Goal: Task Accomplishment & Management: Use online tool/utility

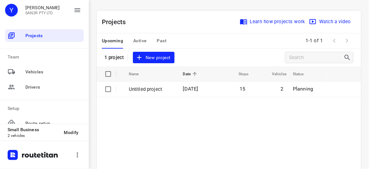
click at [151, 59] on span "New project" at bounding box center [154, 58] width 34 height 8
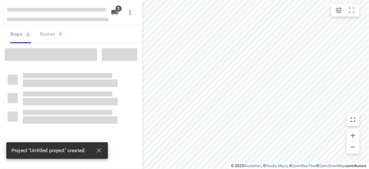
type input "distance"
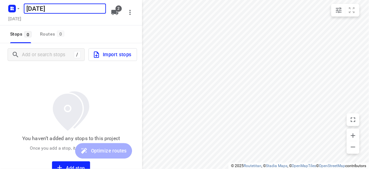
type input "[DATE]"
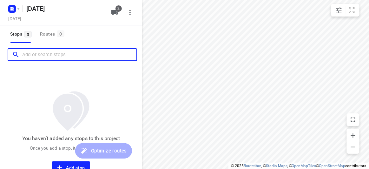
click at [46, 58] on input "Add or search stops" at bounding box center [79, 55] width 114 height 10
paste input "[STREET_ADDRESS]"
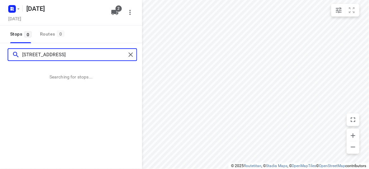
type input "[STREET_ADDRESS]"
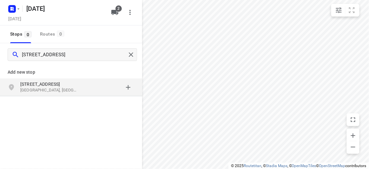
click at [36, 79] on div "[STREET_ADDRESS]" at bounding box center [71, 87] width 142 height 18
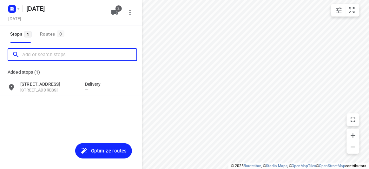
paste input "[STREET_ADDRESS][PERSON_NAME]"
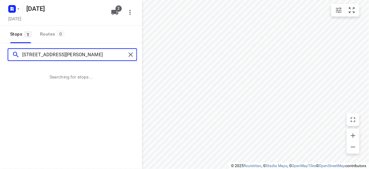
type input "[STREET_ADDRESS][PERSON_NAME]"
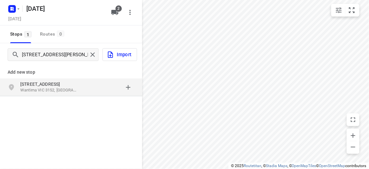
click at [66, 86] on p "[STREET_ADDRESS]" at bounding box center [49, 84] width 58 height 6
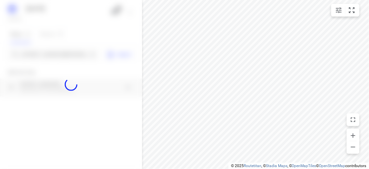
click at [57, 51] on div at bounding box center [71, 84] width 142 height 169
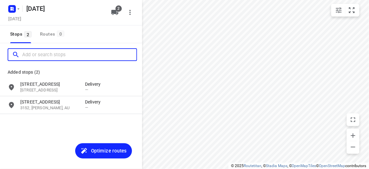
paste input "[STREET_ADDRESS]"
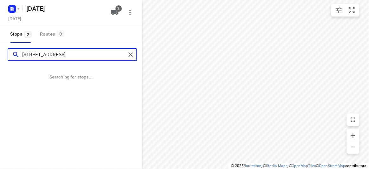
type input "[STREET_ADDRESS]"
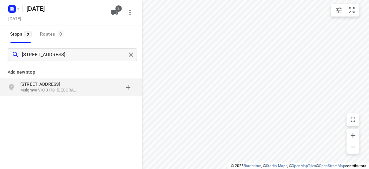
click at [61, 96] on div "Add new stop [STREET_ADDRESS]" at bounding box center [71, 79] width 142 height 37
click at [60, 94] on div "[STREET_ADDRESS]" at bounding box center [71, 87] width 142 height 18
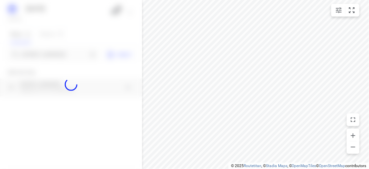
click at [55, 47] on div at bounding box center [71, 84] width 142 height 169
click at [54, 52] on div at bounding box center [71, 84] width 142 height 169
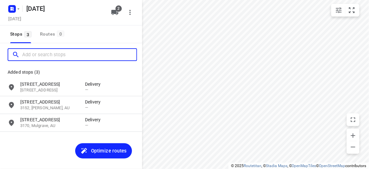
paste input "[STREET_ADDRESS][PERSON_NAME]"
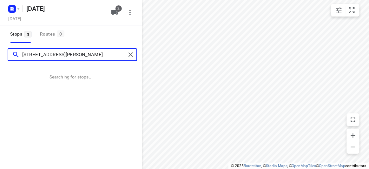
type input "[STREET_ADDRESS][PERSON_NAME]"
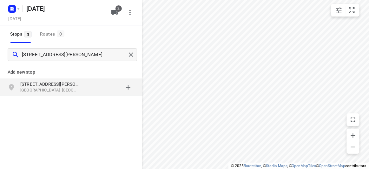
click at [79, 77] on div "Add new stop" at bounding box center [71, 70] width 142 height 18
click at [79, 83] on p "[STREET_ADDRESS][PERSON_NAME]" at bounding box center [52, 84] width 65 height 6
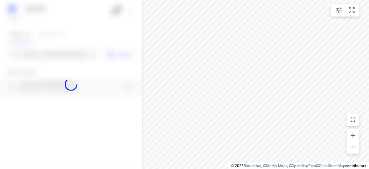
click at [47, 54] on div at bounding box center [71, 84] width 142 height 169
click at [47, 53] on div at bounding box center [71, 84] width 142 height 169
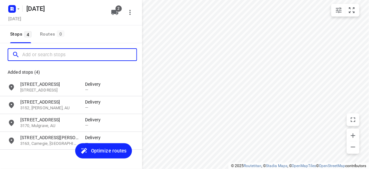
paste input "[STREET_ADDRESS][PERSON_NAME]"
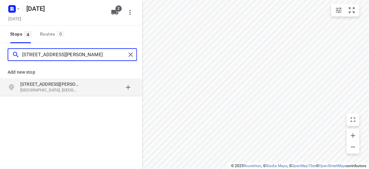
type input "[STREET_ADDRESS][PERSON_NAME]"
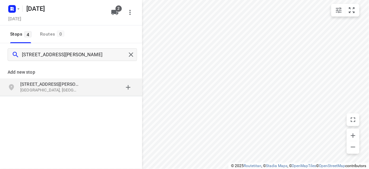
click at [95, 93] on div "grid" at bounding box center [110, 87] width 50 height 13
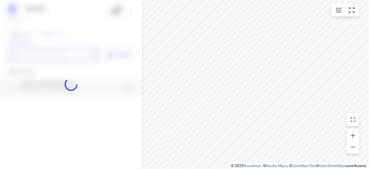
paste input "[STREET_ADDRESS][PERSON_NAME]"
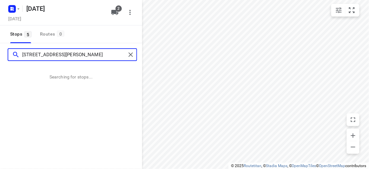
type input "[STREET_ADDRESS][PERSON_NAME]"
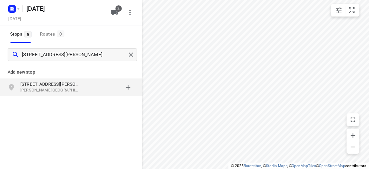
click at [64, 92] on p "[PERSON_NAME][GEOGRAPHIC_DATA], [GEOGRAPHIC_DATA]" at bounding box center [49, 90] width 58 height 6
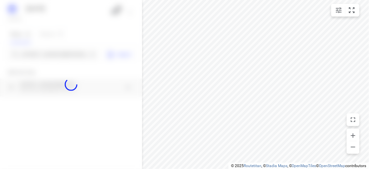
click at [52, 58] on div at bounding box center [71, 84] width 142 height 169
click at [53, 54] on div at bounding box center [71, 84] width 142 height 169
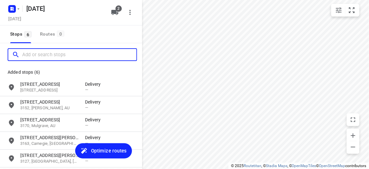
paste input "[STREET_ADDRESS][PERSON_NAME]"
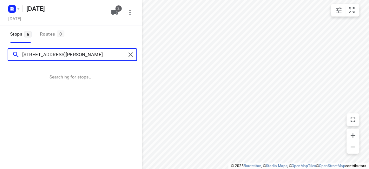
type input "[STREET_ADDRESS][PERSON_NAME]"
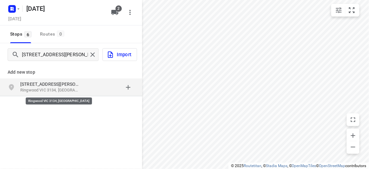
click at [57, 88] on p "Ringwood VIC 3134, [GEOGRAPHIC_DATA]" at bounding box center [49, 90] width 58 height 6
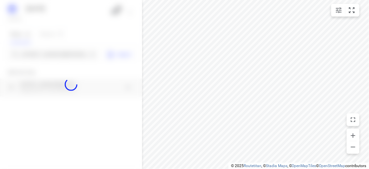
click at [41, 56] on div at bounding box center [71, 84] width 142 height 169
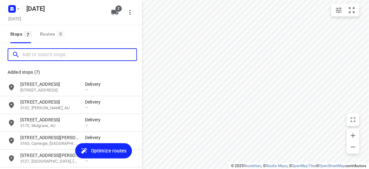
paste input "[STREET_ADDRESS]"
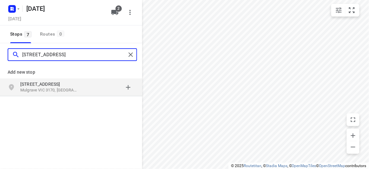
type input "[STREET_ADDRESS]"
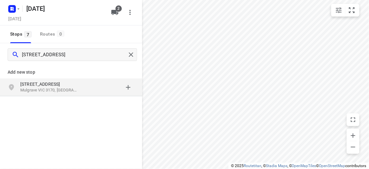
click at [78, 97] on div "Add new stop [STREET_ADDRESS]" at bounding box center [71, 101] width 142 height 71
click at [77, 92] on p "Mulgrave VIC 3170, [GEOGRAPHIC_DATA]" at bounding box center [49, 90] width 58 height 6
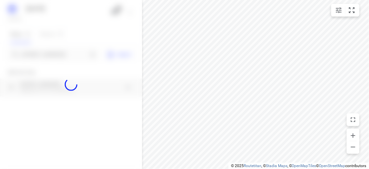
click at [56, 51] on div at bounding box center [71, 84] width 142 height 169
click at [55, 51] on div at bounding box center [71, 84] width 142 height 169
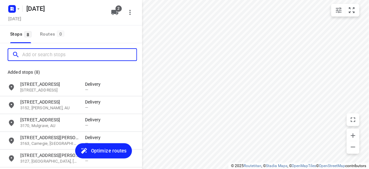
paste input "[STREET_ADDRESS]"
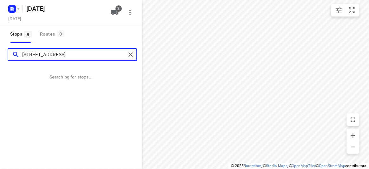
type input "[STREET_ADDRESS]"
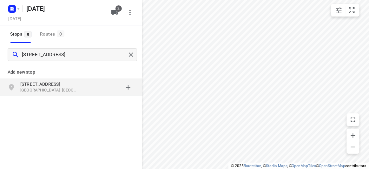
click at [71, 81] on p "[STREET_ADDRESS]" at bounding box center [49, 84] width 58 height 6
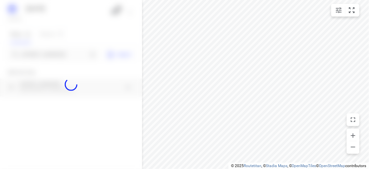
click at [44, 53] on div at bounding box center [71, 84] width 142 height 169
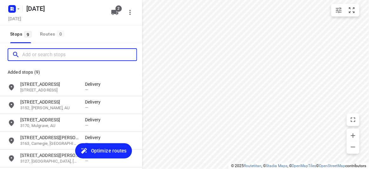
paste input "[STREET_ADDRESS][PERSON_NAME]"
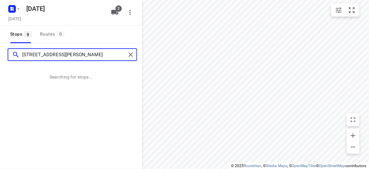
type input "[STREET_ADDRESS][PERSON_NAME]"
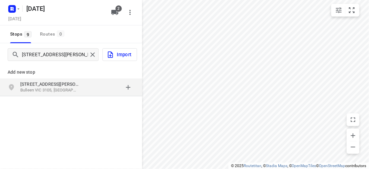
click at [90, 89] on div "grid" at bounding box center [110, 87] width 50 height 13
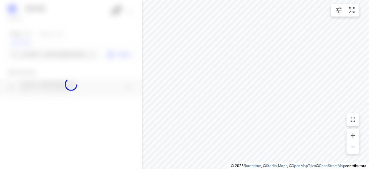
click at [40, 53] on div at bounding box center [71, 84] width 142 height 169
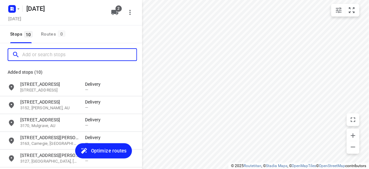
paste input "[STREET_ADDRESS][PERSON_NAME][PERSON_NAME]"
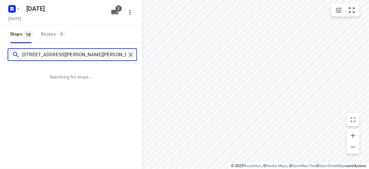
type input "[STREET_ADDRESS][PERSON_NAME][PERSON_NAME]"
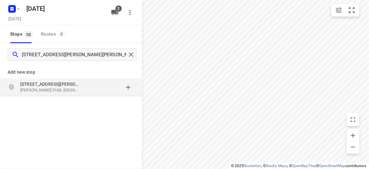
click at [79, 96] on div "Add new stop [STREET_ADDRESS][PERSON_NAME][PERSON_NAME]" at bounding box center [71, 79] width 142 height 37
click at [79, 95] on div "[STREET_ADDRESS][PERSON_NAME][PERSON_NAME]" at bounding box center [71, 87] width 142 height 18
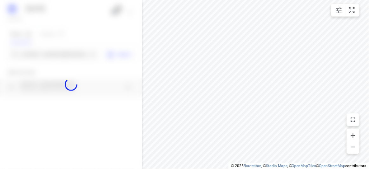
click at [54, 55] on div at bounding box center [71, 84] width 142 height 169
click at [53, 55] on input "[STREET_ADDRESS][PERSON_NAME][PERSON_NAME]" at bounding box center [54, 55] width 65 height 10
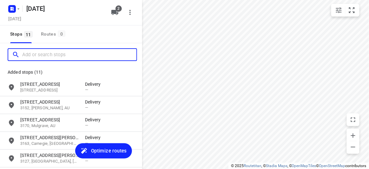
paste input "[STREET_ADDRESS]"
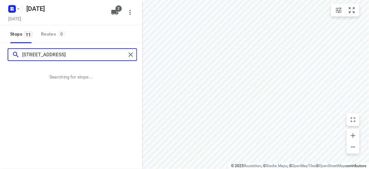
type input "[STREET_ADDRESS]"
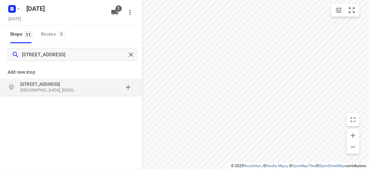
click at [37, 101] on div "Add new stop [STREET_ADDRESS]" at bounding box center [71, 101] width 142 height 71
click at [37, 84] on p "[STREET_ADDRESS]" at bounding box center [49, 84] width 58 height 6
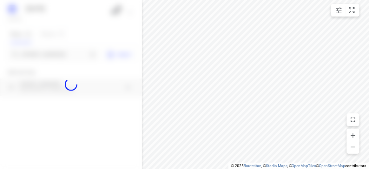
click at [43, 53] on div at bounding box center [71, 84] width 142 height 169
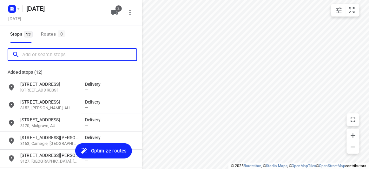
paste input "[STREET_ADDRESS][PERSON_NAME]"
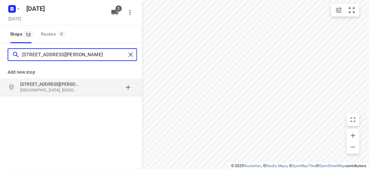
type input "[STREET_ADDRESS][PERSON_NAME]"
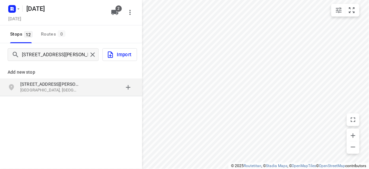
click at [52, 90] on p "[GEOGRAPHIC_DATA], [GEOGRAPHIC_DATA]" at bounding box center [49, 90] width 58 height 6
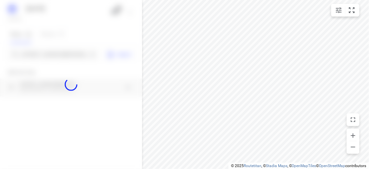
click at [46, 57] on div at bounding box center [71, 84] width 142 height 169
click at [46, 58] on div at bounding box center [71, 84] width 142 height 169
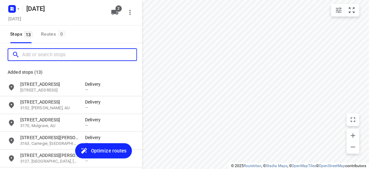
paste input "[STREET_ADDRESS][PERSON_NAME][PERSON_NAME]"
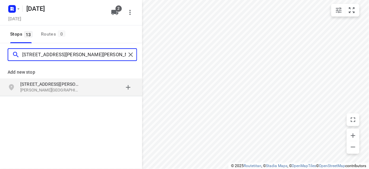
type input "[STREET_ADDRESS][PERSON_NAME][PERSON_NAME]"
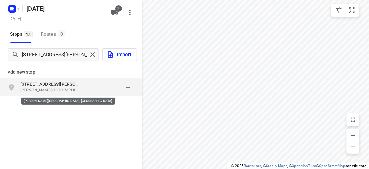
click at [63, 91] on p "[PERSON_NAME][GEOGRAPHIC_DATA], [GEOGRAPHIC_DATA]" at bounding box center [49, 90] width 58 height 6
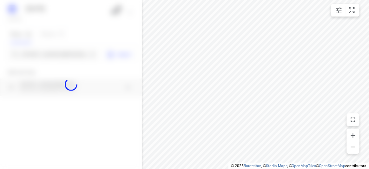
click at [47, 57] on div at bounding box center [71, 84] width 142 height 169
paste input "[STREET_ADDRESS]"
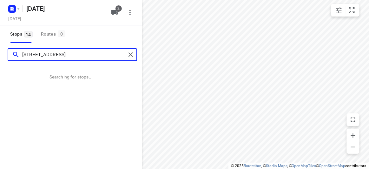
type input "[STREET_ADDRESS]"
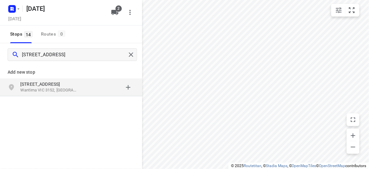
click at [49, 85] on p "[STREET_ADDRESS]" at bounding box center [49, 84] width 58 height 6
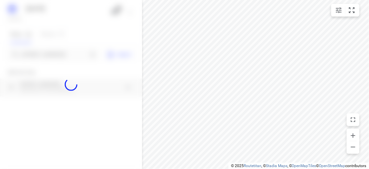
click at [40, 53] on div at bounding box center [71, 84] width 142 height 169
paste input "[STREET_ADDRESS]"
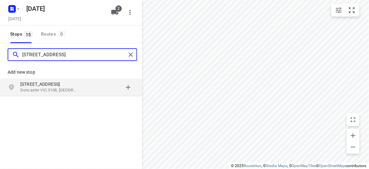
type input "[STREET_ADDRESS]"
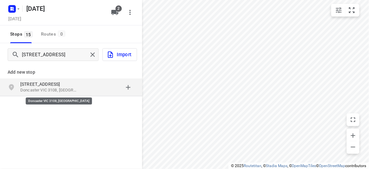
click at [62, 92] on p "Doncaster VIC 3108, [GEOGRAPHIC_DATA]" at bounding box center [49, 90] width 58 height 6
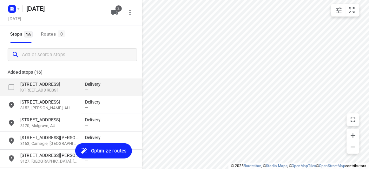
click at [76, 80] on div "[STREET_ADDRESS] Delivery —" at bounding box center [71, 87] width 142 height 18
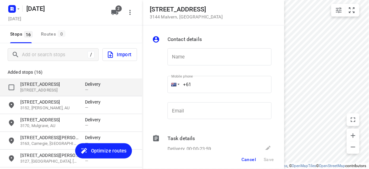
click at [76, 80] on div "[STREET_ADDRESS] Delivery —" at bounding box center [71, 87] width 142 height 18
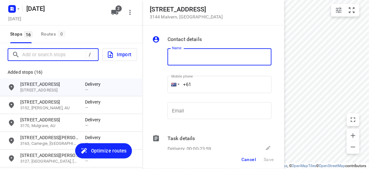
click at [45, 52] on input "Add or search stops" at bounding box center [53, 55] width 63 height 10
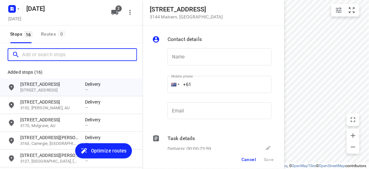
paste input "[STREET_ADDRESS][PERSON_NAME]"
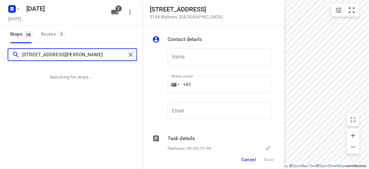
type input "[STREET_ADDRESS][PERSON_NAME]"
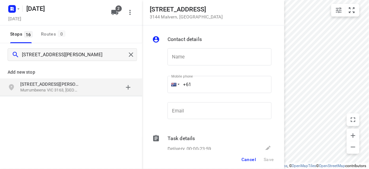
click at [52, 89] on p "Murrumbeena VIC 3163, [GEOGRAPHIC_DATA]" at bounding box center [49, 90] width 58 height 6
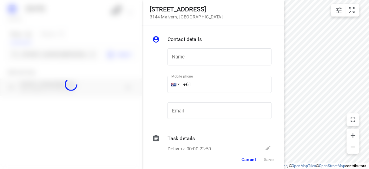
click at [39, 47] on div at bounding box center [71, 84] width 142 height 169
click at [42, 52] on div at bounding box center [71, 84] width 142 height 169
click at [42, 52] on div "[STREET_ADDRESS] Contact details Name Name Mobile phone +61 ​ Email Email Task …" at bounding box center [71, 84] width 142 height 169
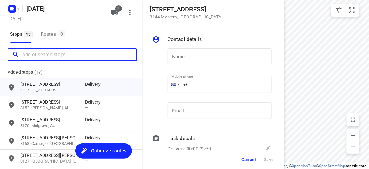
paste input "[STREET_ADDRESS][PERSON_NAME]"
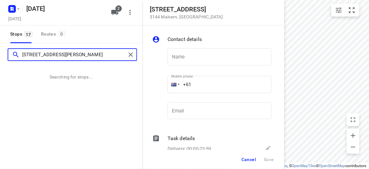
type input "[STREET_ADDRESS][PERSON_NAME]"
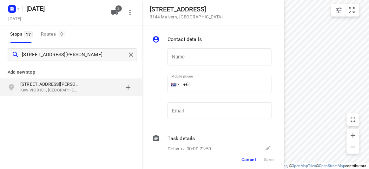
click at [73, 72] on p "Add new stop" at bounding box center [71, 72] width 127 height 8
click at [78, 86] on p "[STREET_ADDRESS][PERSON_NAME]" at bounding box center [49, 84] width 58 height 6
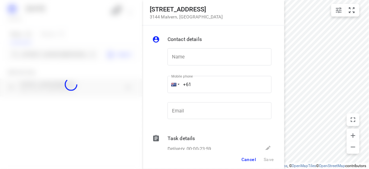
click at [34, 53] on div at bounding box center [71, 84] width 142 height 169
click at [34, 52] on div at bounding box center [71, 84] width 142 height 169
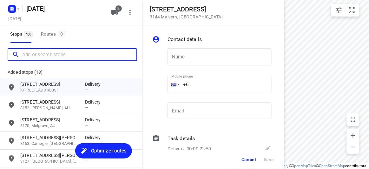
paste input "[STREET_ADDRESS]"
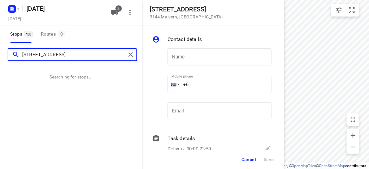
type input "[STREET_ADDRESS]"
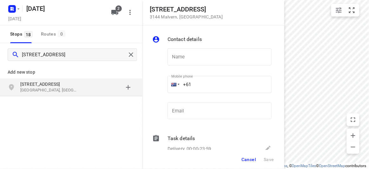
click at [55, 80] on div "[STREET_ADDRESS]" at bounding box center [71, 87] width 142 height 18
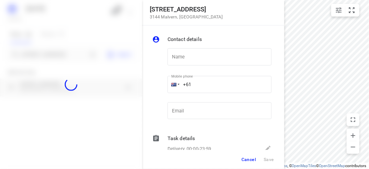
click at [41, 57] on div at bounding box center [71, 84] width 142 height 169
click at [41, 57] on div "[STREET_ADDRESS] Contact details Name Name Mobile phone +61 ​ Email Email Task …" at bounding box center [71, 84] width 142 height 169
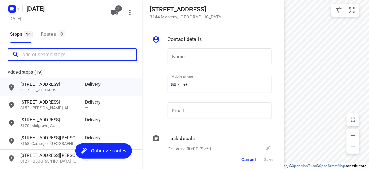
paste input "[STREET_ADDRESS][PERSON_NAME]"
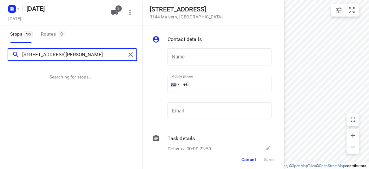
type input "[STREET_ADDRESS][PERSON_NAME]"
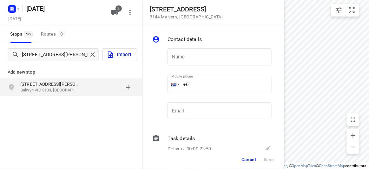
click at [40, 74] on p "Add new stop" at bounding box center [71, 72] width 127 height 8
click at [43, 81] on p "[STREET_ADDRESS][PERSON_NAME]" at bounding box center [49, 84] width 58 height 6
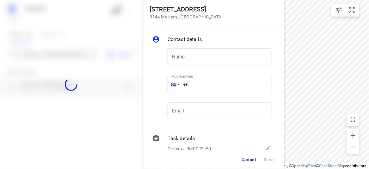
click at [30, 55] on div at bounding box center [71, 84] width 142 height 169
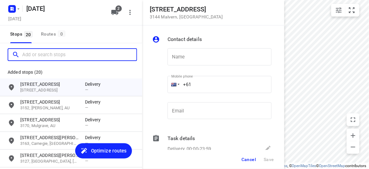
paste input "2 eyre ct [DEMOGRAPHIC_DATA] lower 3107"
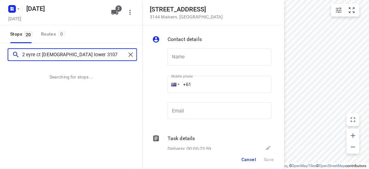
type input "2 eyre ct [DEMOGRAPHIC_DATA] lower 3107"
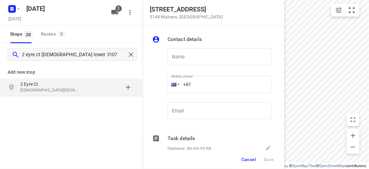
click at [31, 84] on p "2 Eyre Ct" at bounding box center [49, 84] width 58 height 6
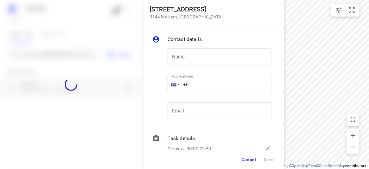
click at [44, 51] on div at bounding box center [71, 84] width 142 height 169
click at [43, 51] on div at bounding box center [71, 84] width 142 height 169
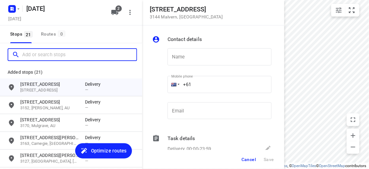
paste input "[STREET_ADDRESS]"
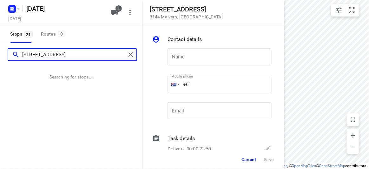
type input "[STREET_ADDRESS]"
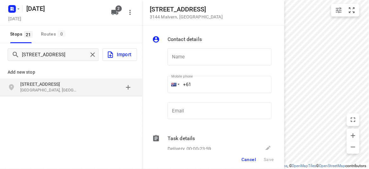
click at [56, 84] on p "[STREET_ADDRESS]" at bounding box center [49, 84] width 58 height 6
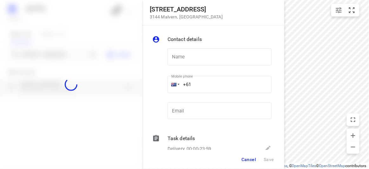
click at [39, 50] on div at bounding box center [71, 84] width 142 height 169
click at [38, 50] on div at bounding box center [71, 84] width 142 height 169
click at [38, 50] on input "Add or search stops" at bounding box center [54, 55] width 65 height 10
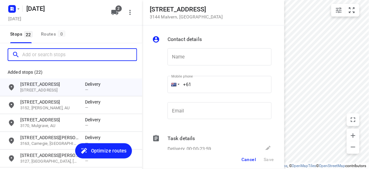
paste input "[STREET_ADDRESS][PERSON_NAME][PERSON_NAME]"
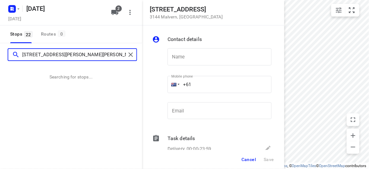
type input "[STREET_ADDRESS][PERSON_NAME][PERSON_NAME]"
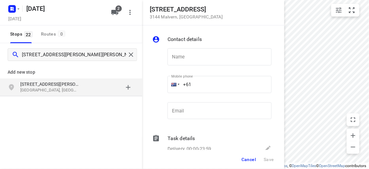
click at [73, 84] on p "[STREET_ADDRESS][PERSON_NAME]" at bounding box center [49, 84] width 58 height 6
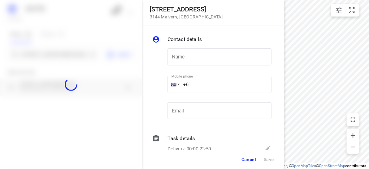
click at [37, 51] on div at bounding box center [71, 84] width 142 height 169
click at [38, 51] on div at bounding box center [71, 84] width 142 height 169
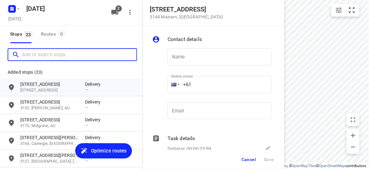
paste input "[STREET_ADDRESS][PERSON_NAME]"
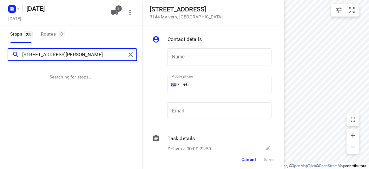
type input "[STREET_ADDRESS][PERSON_NAME]"
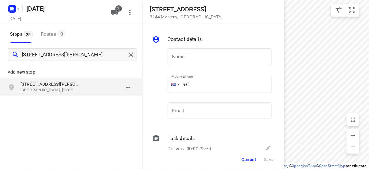
click at [69, 95] on div "[STREET_ADDRESS][PERSON_NAME]" at bounding box center [71, 87] width 142 height 18
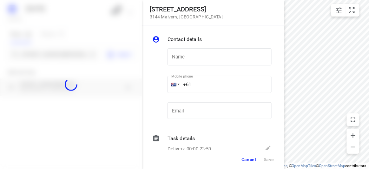
click at [52, 62] on div at bounding box center [71, 84] width 142 height 169
click at [53, 54] on div at bounding box center [71, 84] width 142 height 169
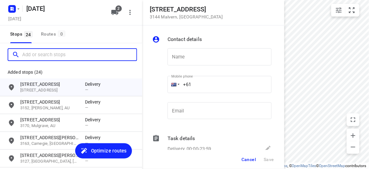
paste input "[STREET_ADDRESS][PERSON_NAME][PERSON_NAME]"
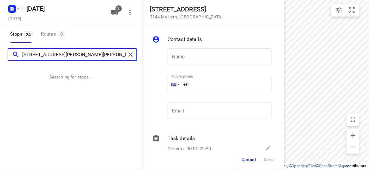
type input "[STREET_ADDRESS][PERSON_NAME][PERSON_NAME]"
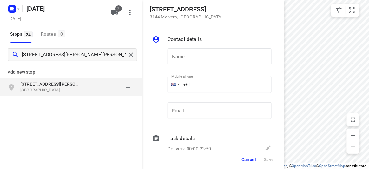
click at [34, 90] on p "[GEOGRAPHIC_DATA]" at bounding box center [49, 90] width 58 height 6
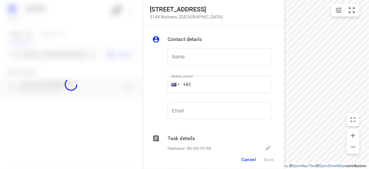
click at [33, 54] on div at bounding box center [71, 84] width 142 height 169
click at [33, 54] on div "[STREET_ADDRESS] Contact details Name Name Mobile phone +61 ​ Email Email Task …" at bounding box center [71, 84] width 142 height 169
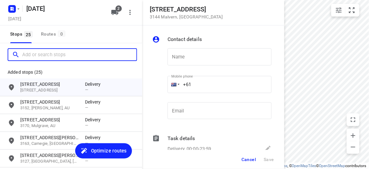
paste input "[STREET_ADDRESS]"
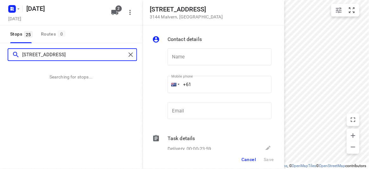
type input "[STREET_ADDRESS]"
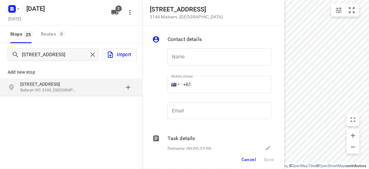
click at [89, 99] on div "Add new stop [STREET_ADDRESS]" at bounding box center [71, 101] width 142 height 71
click at [89, 92] on div "grid" at bounding box center [110, 87] width 50 height 13
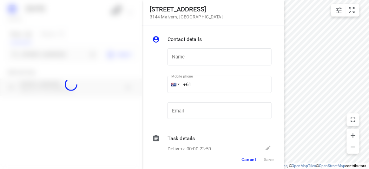
click at [49, 52] on div at bounding box center [71, 84] width 142 height 169
click at [49, 53] on div at bounding box center [71, 84] width 142 height 169
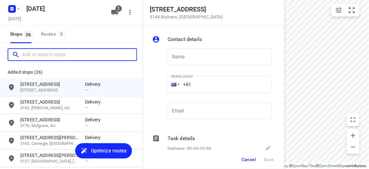
paste input "[STREET_ADDRESS][DEMOGRAPHIC_DATA][DEMOGRAPHIC_DATA]"
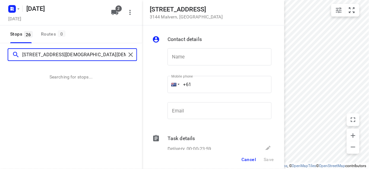
type input "[STREET_ADDRESS][DEMOGRAPHIC_DATA][DEMOGRAPHIC_DATA]"
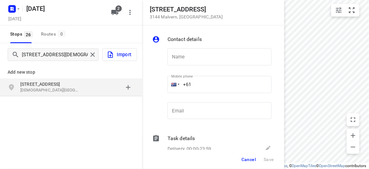
click at [81, 83] on p "[STREET_ADDRESS]" at bounding box center [52, 84] width 65 height 6
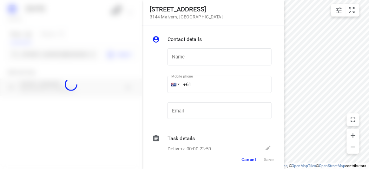
click at [33, 51] on div at bounding box center [71, 84] width 142 height 169
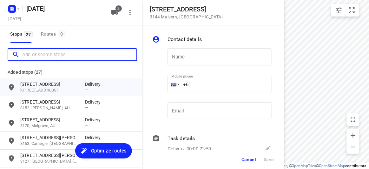
paste input "[STREET_ADDRESS]"
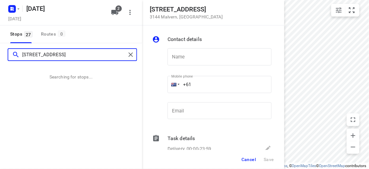
type input "[STREET_ADDRESS]"
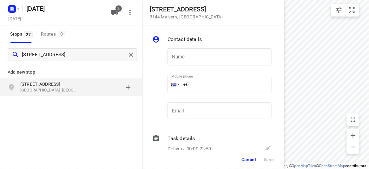
click at [70, 81] on p "[STREET_ADDRESS]" at bounding box center [49, 84] width 58 height 6
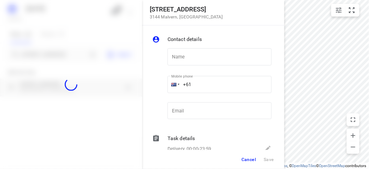
click at [45, 55] on div at bounding box center [71, 84] width 142 height 169
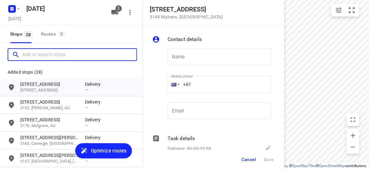
paste input "[STREET_ADDRESS][PERSON_NAME][PERSON_NAME][PERSON_NAME]"
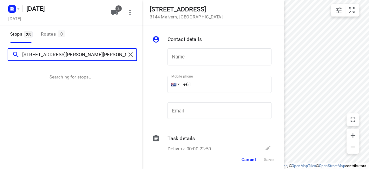
type input "[STREET_ADDRESS][PERSON_NAME][PERSON_NAME][PERSON_NAME]"
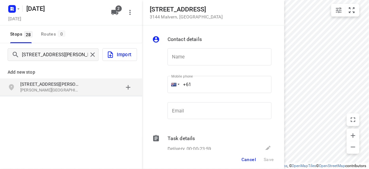
click at [71, 83] on p "[STREET_ADDRESS][PERSON_NAME]" at bounding box center [49, 84] width 58 height 6
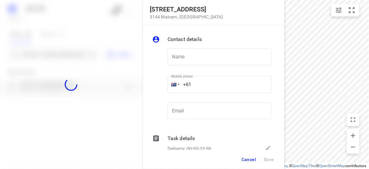
click at [46, 56] on div at bounding box center [71, 84] width 142 height 169
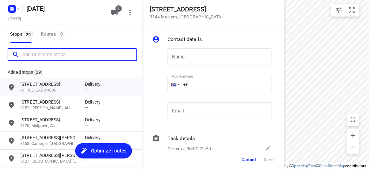
paste input "[STREET_ADDRESS][PERSON_NAME][PERSON_NAME]"
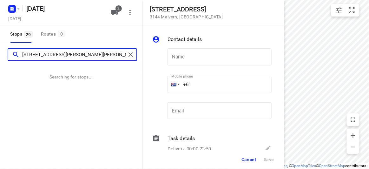
type input "[STREET_ADDRESS][PERSON_NAME][PERSON_NAME]"
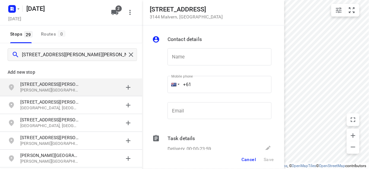
click at [14, 77] on div "Add new stop" at bounding box center [71, 70] width 142 height 18
click at [35, 90] on p "[PERSON_NAME][GEOGRAPHIC_DATA], [GEOGRAPHIC_DATA]" at bounding box center [49, 90] width 58 height 6
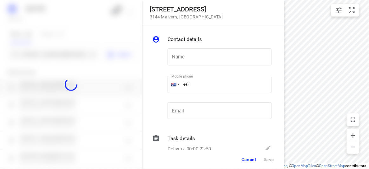
click at [38, 52] on div at bounding box center [71, 84] width 142 height 169
click at [43, 46] on div at bounding box center [71, 84] width 142 height 169
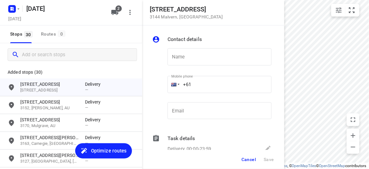
click at [43, 46] on div at bounding box center [71, 54] width 142 height 23
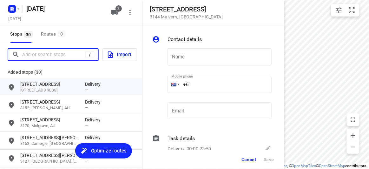
click at [44, 54] on input "Add or search stops" at bounding box center [53, 55] width 63 height 10
paste input "[STREET_ADDRESS]"
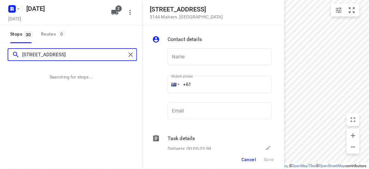
type input "[STREET_ADDRESS]"
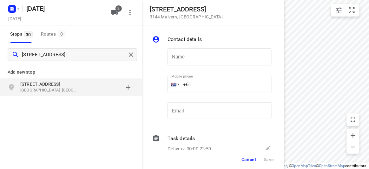
click at [45, 80] on div "[STREET_ADDRESS]" at bounding box center [71, 87] width 142 height 18
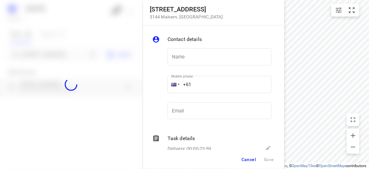
click at [35, 59] on div at bounding box center [71, 84] width 142 height 169
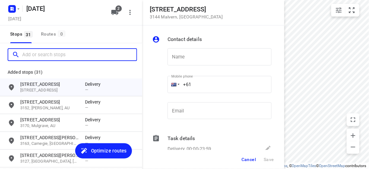
paste input "[STREET_ADDRESS]"
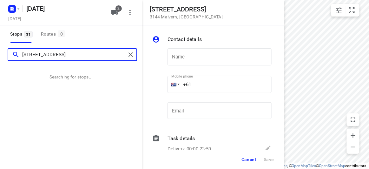
type input "[STREET_ADDRESS]"
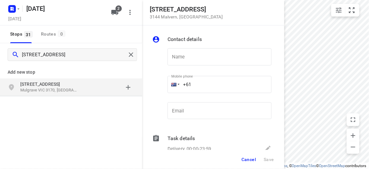
click at [87, 98] on div "Add new stop [STREET_ADDRESS]" at bounding box center [71, 101] width 142 height 71
click at [82, 92] on div "[STREET_ADDRESS]" at bounding box center [52, 87] width 65 height 13
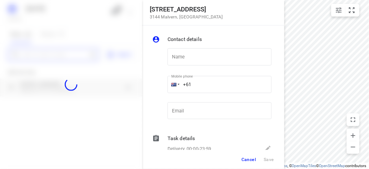
paste input "[STREET_ADDRESS][PERSON_NAME]"
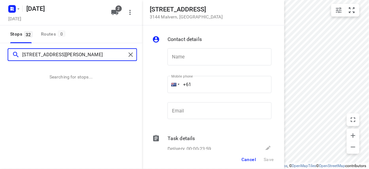
type input "[STREET_ADDRESS][PERSON_NAME]"
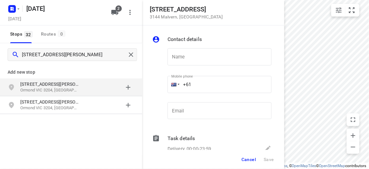
click at [47, 83] on p "[STREET_ADDRESS][PERSON_NAME]" at bounding box center [49, 84] width 58 height 6
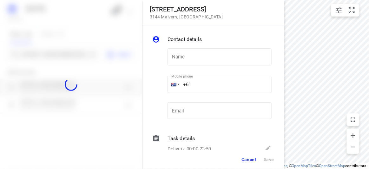
click at [48, 50] on div at bounding box center [71, 84] width 142 height 169
click at [47, 50] on div "[STREET_ADDRESS] Contact details Name Name Mobile phone +61 ​ Email Email Task …" at bounding box center [71, 84] width 142 height 169
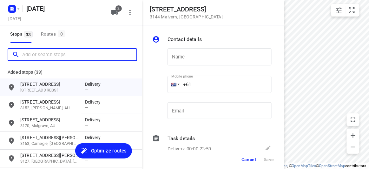
paste input "[STREET_ADDRESS][PERSON_NAME][PERSON_NAME]"
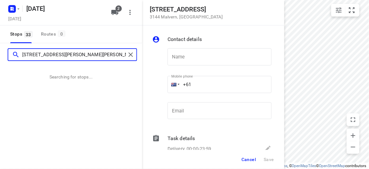
type input "[STREET_ADDRESS][PERSON_NAME][PERSON_NAME]"
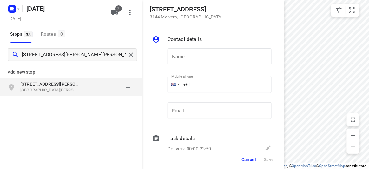
click at [74, 97] on div "Add new stop [STREET_ADDRESS][PERSON_NAME][PERSON_NAME]" at bounding box center [71, 101] width 142 height 71
click at [70, 91] on p "[GEOGRAPHIC_DATA][PERSON_NAME], [GEOGRAPHIC_DATA]" at bounding box center [49, 90] width 58 height 6
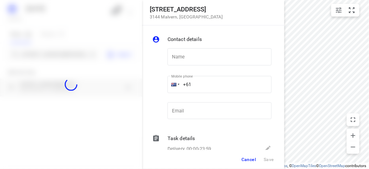
click at [46, 53] on div at bounding box center [71, 84] width 142 height 169
click at [46, 53] on div "[STREET_ADDRESS] Contact details Name Name Mobile phone +61 ​ Email Email Task …" at bounding box center [71, 84] width 142 height 169
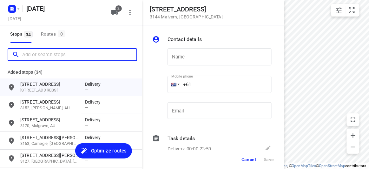
paste input "[STREET_ADDRESS]"
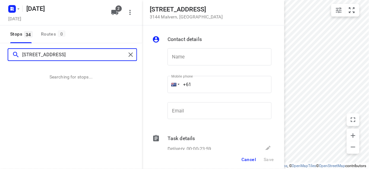
type input "[STREET_ADDRESS]"
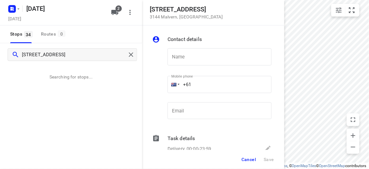
click at [259, 167] on div "Cancel Save" at bounding box center [213, 159] width 142 height 19
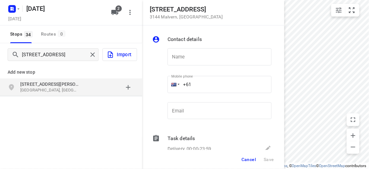
click at [35, 80] on div "[STREET_ADDRESS]" at bounding box center [71, 87] width 142 height 18
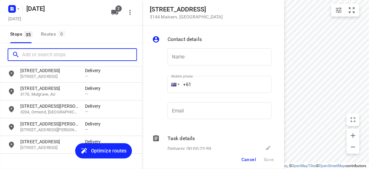
scroll to position [561, 0]
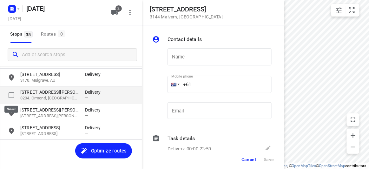
click at [10, 95] on input "grid" at bounding box center [11, 95] width 13 height 13
checkbox input "true"
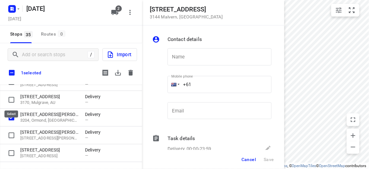
scroll to position [557, 0]
click at [125, 75] on button "button" at bounding box center [130, 72] width 13 height 13
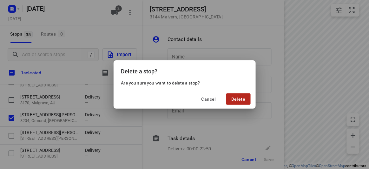
click at [242, 97] on span "Delete" at bounding box center [238, 99] width 14 height 5
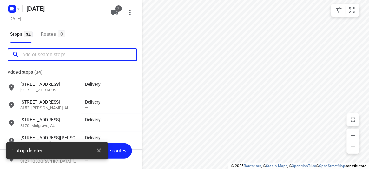
click at [43, 52] on input "Add or search stops" at bounding box center [79, 55] width 114 height 10
paste input "[STREET_ADDRESS][PERSON_NAME]"
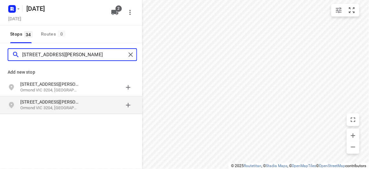
type input "[STREET_ADDRESS][PERSON_NAME]"
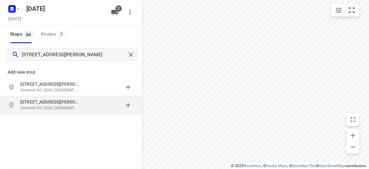
click at [46, 100] on p "[STREET_ADDRESS][PERSON_NAME]" at bounding box center [49, 102] width 58 height 6
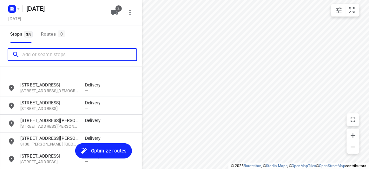
scroll to position [561, 0]
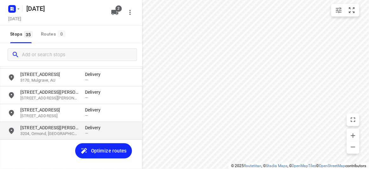
click at [30, 136] on div "[STREET_ADDRESS][PERSON_NAME] Delivery —" at bounding box center [71, 131] width 142 height 18
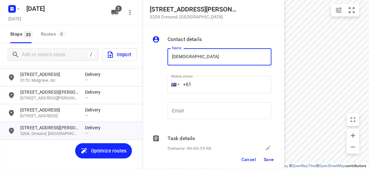
type input "[PERSON_NAME]"
click at [197, 87] on input "+61" at bounding box center [220, 84] width 104 height 17
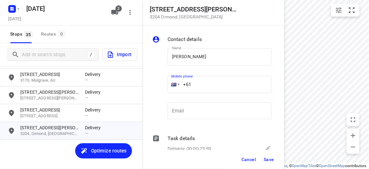
drag, startPoint x: 197, startPoint y: 87, endPoint x: 177, endPoint y: 87, distance: 19.7
click at [177, 87] on div "+61" at bounding box center [220, 84] width 104 height 17
paste input "422500549"
type input "[PHONE_NUMBER]"
click at [267, 159] on span "Save" at bounding box center [269, 159] width 10 height 5
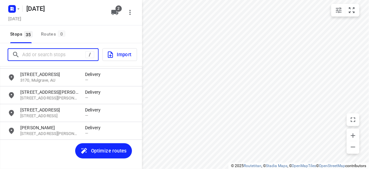
click at [25, 54] on input "Add or search stops" at bounding box center [53, 55] width 63 height 10
paste input "[STREET_ADDRESS] ."
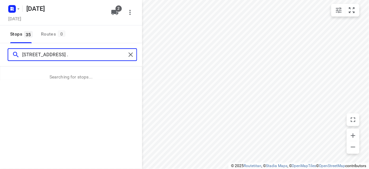
type input "[STREET_ADDRESS] ."
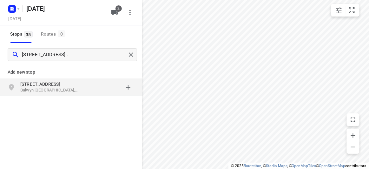
click at [45, 81] on p "[STREET_ADDRESS]" at bounding box center [49, 84] width 58 height 6
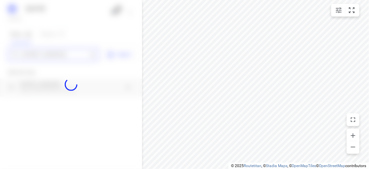
click at [48, 57] on div "[DATE], Aug 25 2 Stops 35 Routes 0 [STREET_ADDRESS] . Import Add new stop [STRE…" at bounding box center [71, 84] width 142 height 169
paste input "[STREET_ADDRESS][PERSON_NAME][US_STATE]"
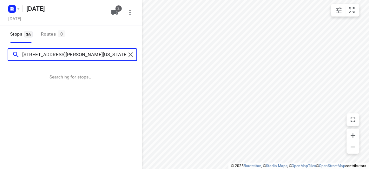
type input "[STREET_ADDRESS][PERSON_NAME][US_STATE]"
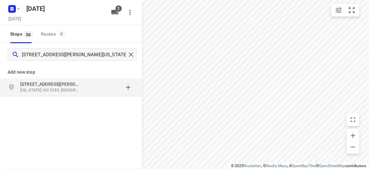
click at [77, 90] on p "[US_STATE] VIC 3133, [GEOGRAPHIC_DATA]" at bounding box center [49, 90] width 58 height 6
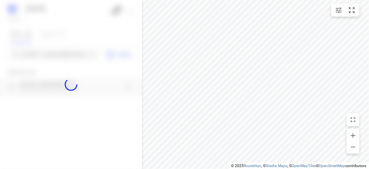
click at [47, 56] on div at bounding box center [71, 84] width 142 height 169
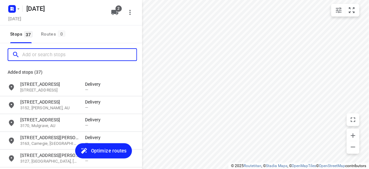
paste input "[STREET_ADDRESS][PERSON_NAME][PERSON_NAME]"
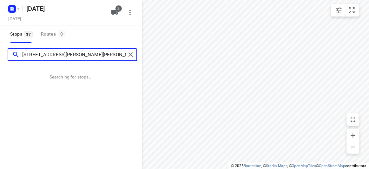
type input "[STREET_ADDRESS][PERSON_NAME][PERSON_NAME]"
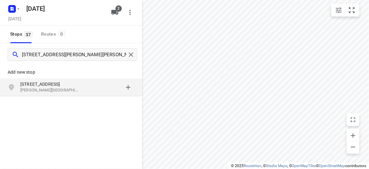
click at [40, 81] on p "[STREET_ADDRESS]" at bounding box center [49, 84] width 58 height 6
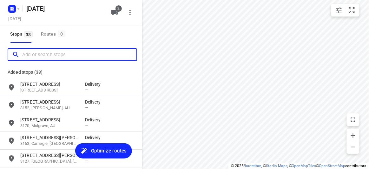
click at [41, 53] on input "Add or search stops" at bounding box center [79, 55] width 114 height 10
paste input "[STREET_ADDRESS]"
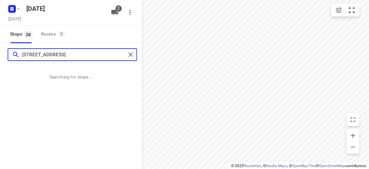
type input "[STREET_ADDRESS]"
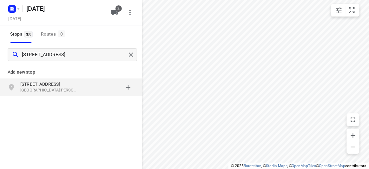
click at [52, 97] on div "Add new stop [STREET_ADDRESS][PERSON_NAME]" at bounding box center [71, 101] width 142 height 71
click at [49, 90] on p "[GEOGRAPHIC_DATA][PERSON_NAME]" at bounding box center [49, 90] width 58 height 6
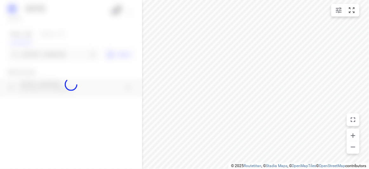
click at [45, 52] on div at bounding box center [71, 84] width 142 height 169
click at [45, 52] on input "[STREET_ADDRESS]" at bounding box center [54, 55] width 65 height 10
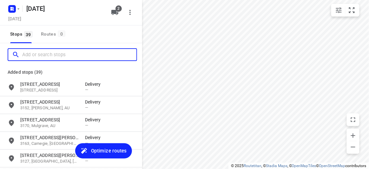
paste input "/[STREET_ADDRESS][PERSON_NAME]"
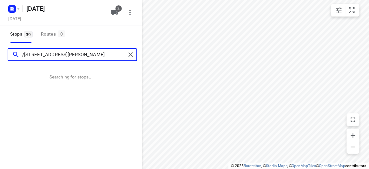
type input "/[STREET_ADDRESS][PERSON_NAME]"
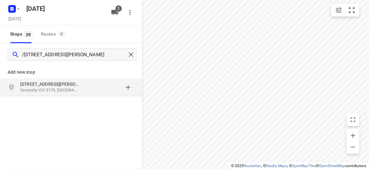
click at [54, 95] on div "[STREET_ADDRESS][PERSON_NAME]" at bounding box center [71, 87] width 142 height 18
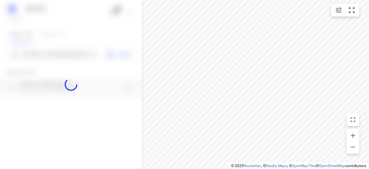
click at [53, 50] on div at bounding box center [71, 84] width 142 height 169
click at [53, 50] on div "[DATE], Aug 25 2 Stops 39 Routes 0 /[GEOGRAPHIC_DATA][PERSON_NAME] Scoresby 317…" at bounding box center [71, 84] width 142 height 169
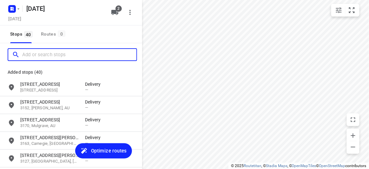
paste input "[STREET_ADDRESS][PERSON_NAME]"
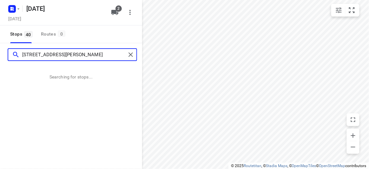
type input "[STREET_ADDRESS][PERSON_NAME]"
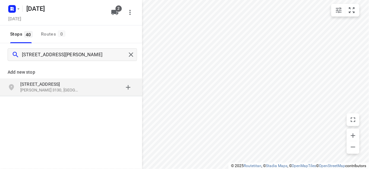
click at [56, 79] on div "[STREET_ADDRESS][PERSON_NAME]" at bounding box center [71, 87] width 142 height 18
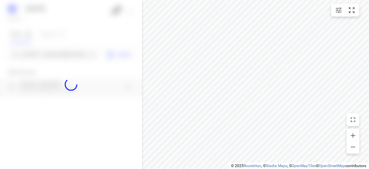
click at [35, 50] on div at bounding box center [71, 84] width 142 height 169
click at [34, 56] on div at bounding box center [71, 84] width 142 height 169
click at [34, 56] on div "[DATE], Aug 25 2 Stops 40 Routes 0 27-[STREET_ADDRESS][PERSON_NAME] Import Add …" at bounding box center [71, 84] width 142 height 169
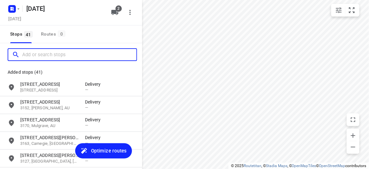
paste input "[STREET_ADDRESS][US_STATE]"
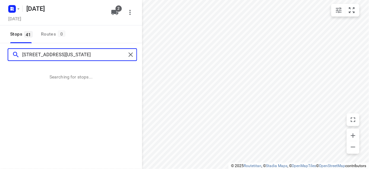
type input "[STREET_ADDRESS][US_STATE]"
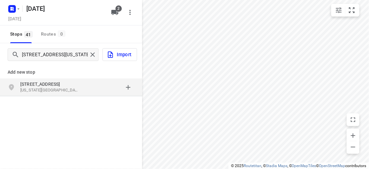
click at [76, 83] on p "[STREET_ADDRESS]" at bounding box center [49, 84] width 58 height 6
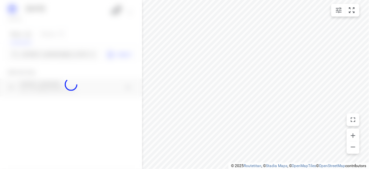
click at [36, 52] on div at bounding box center [71, 84] width 142 height 169
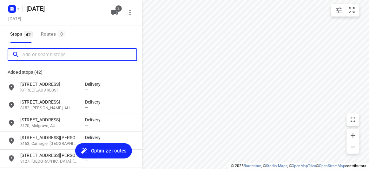
click at [33, 54] on input "Add or search stops" at bounding box center [79, 55] width 114 height 10
paste input "[STREET_ADDRESS]"
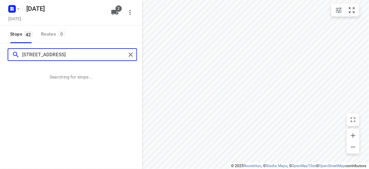
type input "[STREET_ADDRESS]"
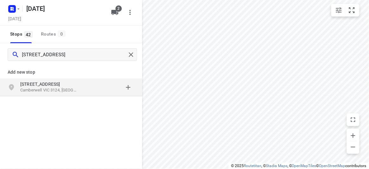
click at [59, 85] on p "[STREET_ADDRESS]" at bounding box center [49, 84] width 58 height 6
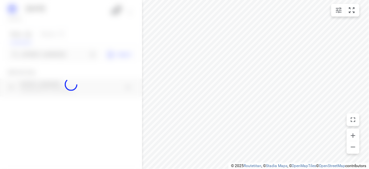
click at [44, 53] on div at bounding box center [71, 84] width 142 height 169
click at [43, 52] on div at bounding box center [71, 84] width 142 height 169
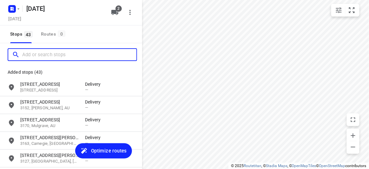
paste input "12 [GEOGRAPHIC_DATA]"
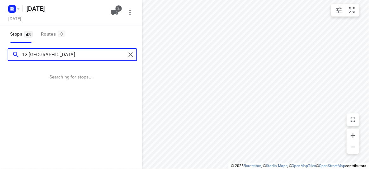
type input "12 [GEOGRAPHIC_DATA]"
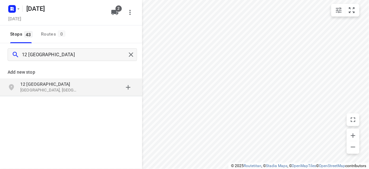
click at [97, 92] on div "grid" at bounding box center [110, 87] width 50 height 13
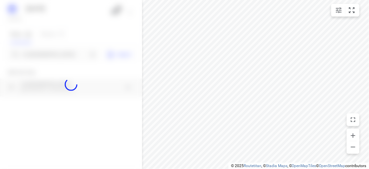
click at [40, 52] on div at bounding box center [71, 84] width 142 height 169
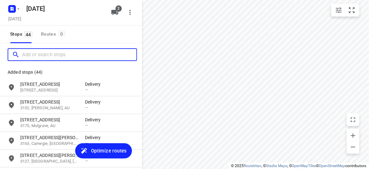
paste input "[STREET_ADDRESS][PERSON_NAME][PERSON_NAME][PERSON_NAME]"
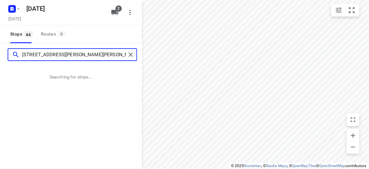
type input "[STREET_ADDRESS][PERSON_NAME][PERSON_NAME][PERSON_NAME]"
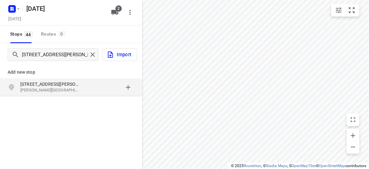
click at [52, 91] on p "[PERSON_NAME][GEOGRAPHIC_DATA][PERSON_NAME], [GEOGRAPHIC_DATA]" at bounding box center [49, 90] width 58 height 6
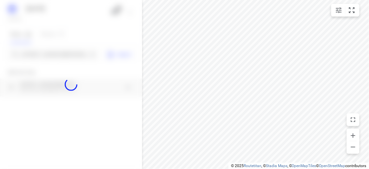
click at [42, 56] on div at bounding box center [71, 84] width 142 height 169
click at [40, 53] on div at bounding box center [71, 84] width 142 height 169
paste input "5 [PERSON_NAME] court Mulgrave 3170"
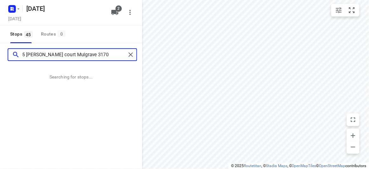
type input "5 [PERSON_NAME] court Mulgrave 3170"
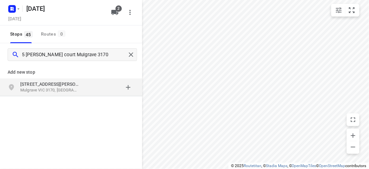
click at [17, 84] on div "grid" at bounding box center [14, 87] width 13 height 13
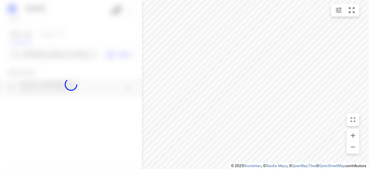
click at [25, 57] on div at bounding box center [71, 84] width 142 height 169
click at [26, 54] on div at bounding box center [71, 84] width 142 height 169
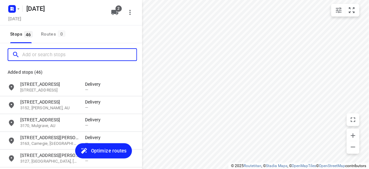
paste input "[STREET_ADDRESS]"
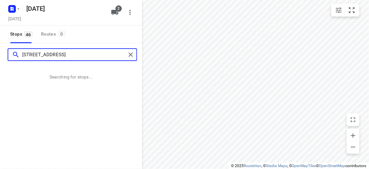
type input "[STREET_ADDRESS]"
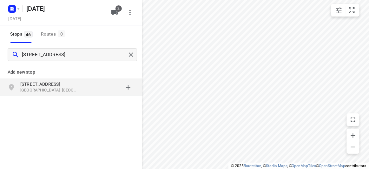
click at [42, 79] on div "[STREET_ADDRESS]" at bounding box center [71, 87] width 142 height 18
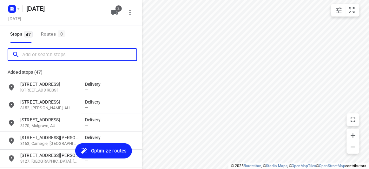
click at [37, 55] on input "Add or search stops" at bounding box center [79, 55] width 114 height 10
paste input "[STREET_ADDRESS]"
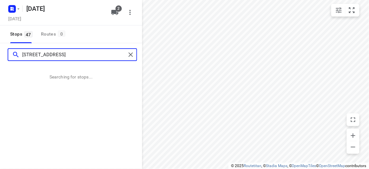
type input "[STREET_ADDRESS]"
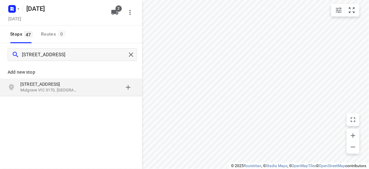
click at [11, 90] on icon "grid" at bounding box center [11, 87] width 5 height 6
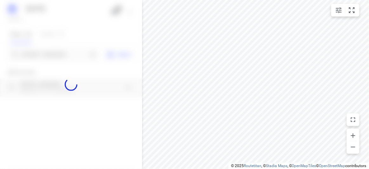
click at [30, 54] on div at bounding box center [71, 84] width 142 height 169
click at [30, 54] on input "[STREET_ADDRESS]" at bounding box center [54, 55] width 65 height 10
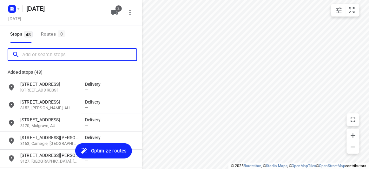
paste input "[STREET_ADDRESS][PERSON_NAME]"
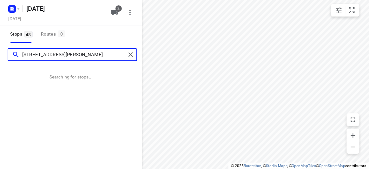
type input "[STREET_ADDRESS][PERSON_NAME]"
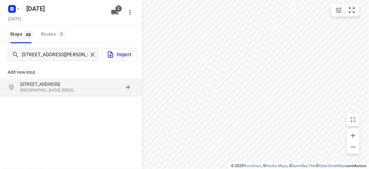
click at [42, 77] on div "Add new stop" at bounding box center [71, 70] width 142 height 18
click at [41, 83] on p "[STREET_ADDRESS]" at bounding box center [49, 84] width 58 height 6
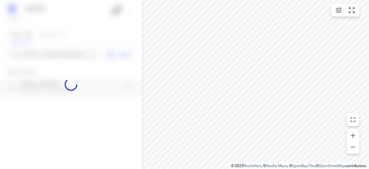
click at [40, 52] on div at bounding box center [71, 84] width 142 height 169
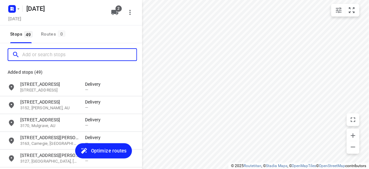
paste input "[STREET_ADDRESS][PERSON_NAME]"
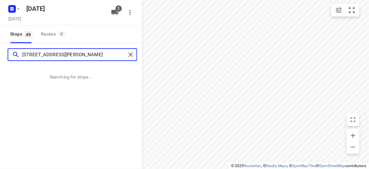
type input "[STREET_ADDRESS][PERSON_NAME]"
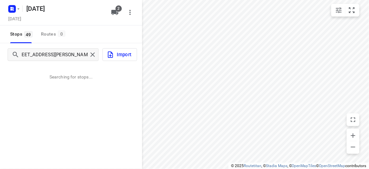
scroll to position [0, 0]
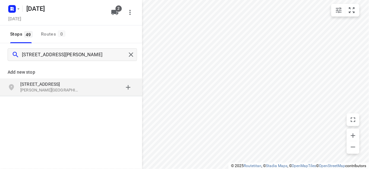
click at [57, 94] on div "[STREET_ADDRESS][PERSON_NAME]" at bounding box center [71, 87] width 142 height 18
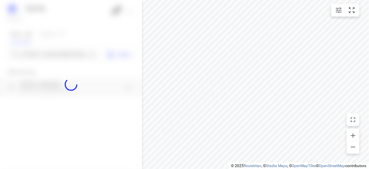
click at [35, 55] on div at bounding box center [71, 84] width 142 height 169
paste input "[STREET_ADDRESS]"
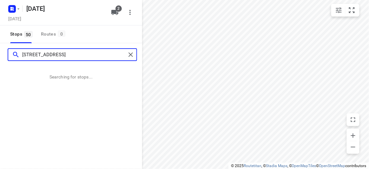
type input "[STREET_ADDRESS]"
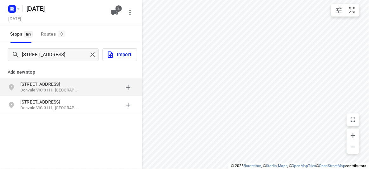
click at [29, 87] on p "Donvale VIC 3111, [GEOGRAPHIC_DATA]" at bounding box center [49, 90] width 58 height 6
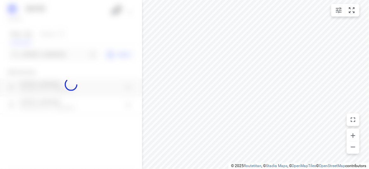
click at [24, 52] on div at bounding box center [71, 84] width 142 height 169
click at [24, 52] on input "[STREET_ADDRESS]" at bounding box center [54, 55] width 65 height 10
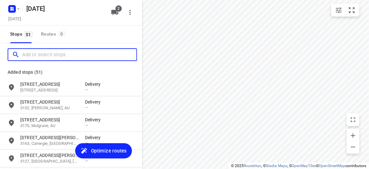
paste input "[STREET_ADDRESS][PERSON_NAME][PERSON_NAME]"
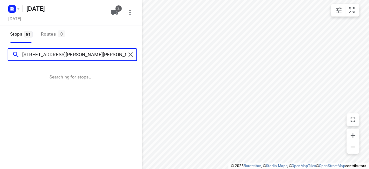
type input "[STREET_ADDRESS][PERSON_NAME][PERSON_NAME]"
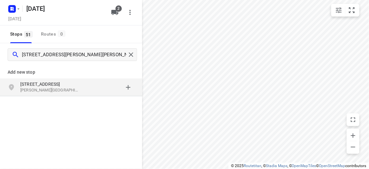
click at [12, 84] on icon "grid" at bounding box center [11, 87] width 5 height 6
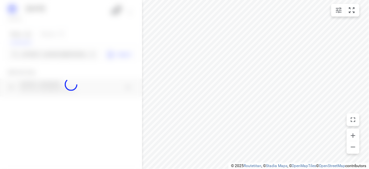
click at [24, 57] on div at bounding box center [71, 84] width 142 height 169
paste input "/[STREET_ADDRESS][PERSON_NAME]"
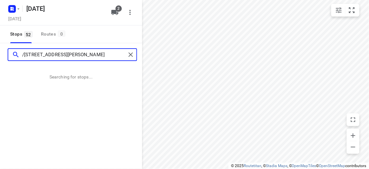
type input "/[STREET_ADDRESS][PERSON_NAME]"
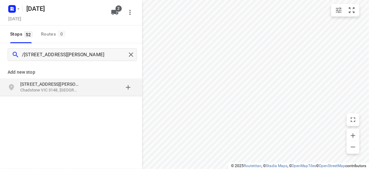
drag, startPoint x: 72, startPoint y: 105, endPoint x: 69, endPoint y: 96, distance: 9.7
click at [72, 104] on div "Add new stop [STREET_ADDRESS][PERSON_NAME]" at bounding box center [71, 101] width 142 height 71
click at [69, 95] on div "[STREET_ADDRESS][PERSON_NAME]" at bounding box center [71, 87] width 142 height 18
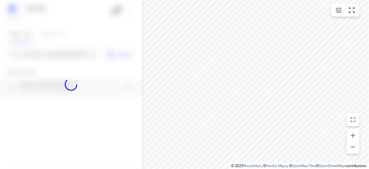
click at [50, 42] on div at bounding box center [71, 84] width 142 height 169
click at [54, 49] on div at bounding box center [71, 84] width 142 height 169
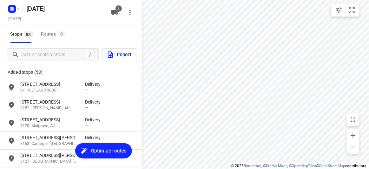
click at [54, 49] on div "/" at bounding box center [53, 54] width 91 height 13
click at [36, 58] on input "Add or search stops" at bounding box center [53, 55] width 63 height 10
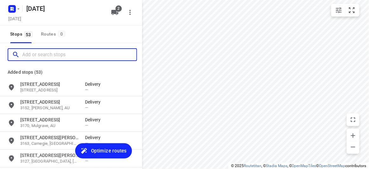
paste input "[STREET_ADDRESS]"
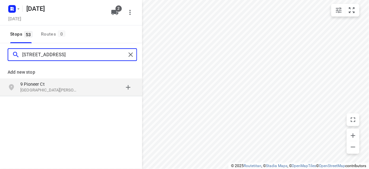
type input "[STREET_ADDRESS]"
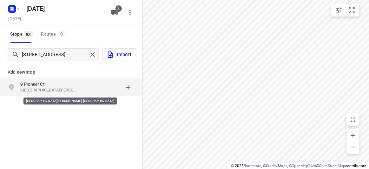
click at [37, 90] on p "[GEOGRAPHIC_DATA][PERSON_NAME], [GEOGRAPHIC_DATA]" at bounding box center [49, 90] width 58 height 6
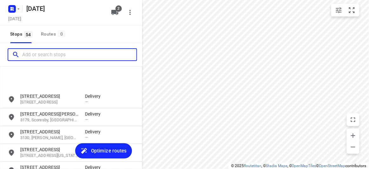
scroll to position [895, 0]
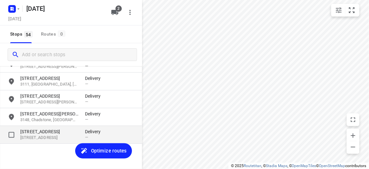
click at [28, 136] on p "[STREET_ADDRESS]" at bounding box center [49, 138] width 58 height 6
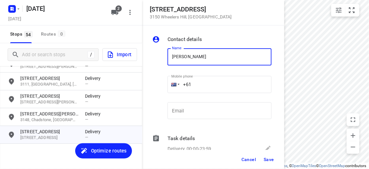
click at [204, 83] on input "+61" at bounding box center [220, 84] width 104 height 17
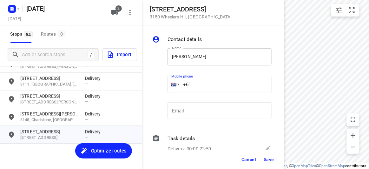
click at [213, 58] on input "[PERSON_NAME]" at bounding box center [220, 56] width 104 height 17
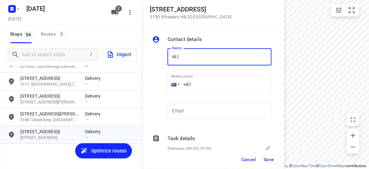
type input "[PERSON_NAME]"
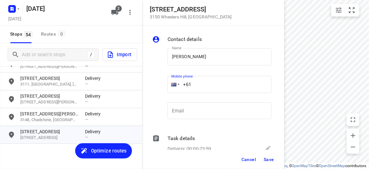
drag, startPoint x: 185, startPoint y: 84, endPoint x: 173, endPoint y: 84, distance: 12.4
click at [173, 84] on div "+61" at bounding box center [220, 84] width 104 height 17
paste input "438260038"
type input "[PHONE_NUMBER]"
click at [273, 162] on button "Save" at bounding box center [269, 159] width 16 height 11
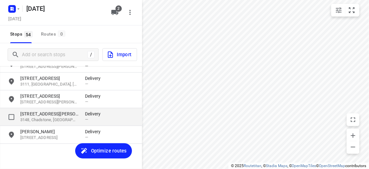
click at [33, 109] on div "[STREET_ADDRESS][PERSON_NAME] Delivery —" at bounding box center [71, 117] width 142 height 18
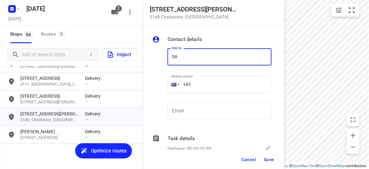
type input "[PERSON_NAME] 2/1"
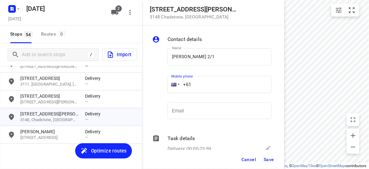
drag, startPoint x: 176, startPoint y: 85, endPoint x: 172, endPoint y: 85, distance: 3.5
click at [172, 85] on div "+61" at bounding box center [220, 84] width 104 height 17
paste input "411959750"
type input "[PHONE_NUMBER]"
click at [267, 160] on span "Save" at bounding box center [269, 159] width 10 height 5
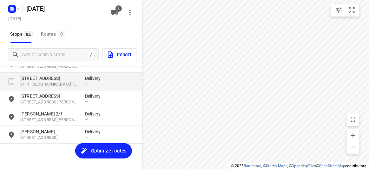
click at [32, 89] on div "[STREET_ADDRESS] Delivery —" at bounding box center [71, 82] width 142 height 18
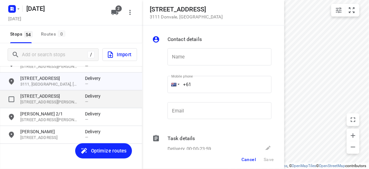
click at [32, 98] on p "[STREET_ADDRESS]" at bounding box center [49, 96] width 58 height 6
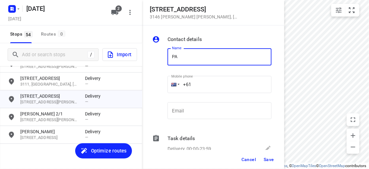
type input "[PERSON_NAME]"
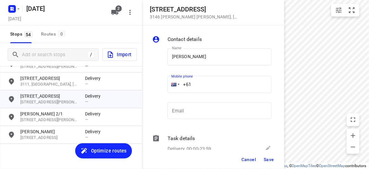
drag, startPoint x: 174, startPoint y: 87, endPoint x: 166, endPoint y: 87, distance: 7.6
click at [165, 87] on div "Mobile phone +61 ​" at bounding box center [219, 86] width 109 height 29
paste input "468604090"
type input "[PHONE_NUMBER]"
click at [271, 161] on span "Save" at bounding box center [269, 159] width 10 height 5
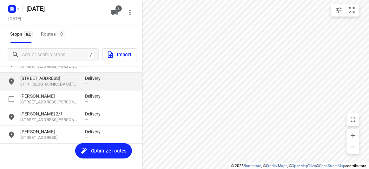
click at [40, 83] on p "3111, [GEOGRAPHIC_DATA], [GEOGRAPHIC_DATA]" at bounding box center [49, 85] width 58 height 6
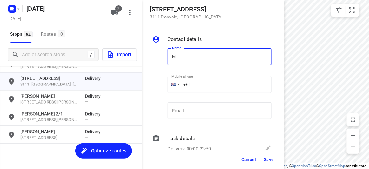
click at [188, 55] on input "M" at bounding box center [220, 56] width 104 height 17
click at [169, 54] on input "M" at bounding box center [220, 56] width 104 height 17
click at [192, 56] on input "AM" at bounding box center [220, 56] width 104 height 17
type input "[PERSON_NAME]"
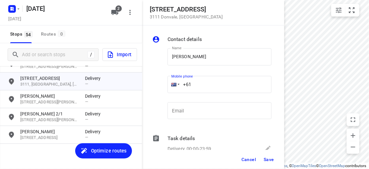
drag, startPoint x: 201, startPoint y: 83, endPoint x: 147, endPoint y: 85, distance: 53.4
click at [147, 85] on div "Contact details Name [PERSON_NAME] Name Mobile phone +61 ​ Email Email Task det…" at bounding box center [213, 87] width 142 height 124
paste input "421906306"
type input "[PHONE_NUMBER]"
click at [268, 159] on span "Save" at bounding box center [269, 159] width 10 height 5
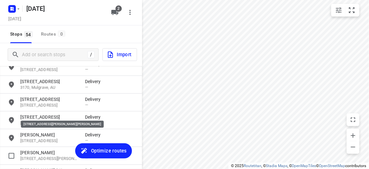
scroll to position [837, 0]
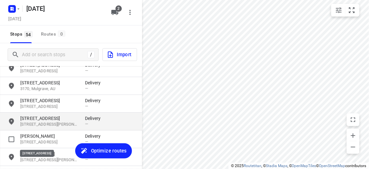
click at [34, 122] on p "[STREET_ADDRESS][PERSON_NAME]" at bounding box center [49, 125] width 58 height 6
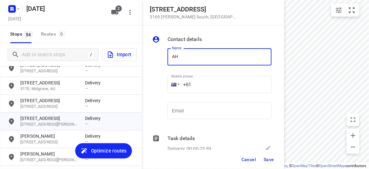
type input "[PERSON_NAME]"
click at [203, 88] on input "+61" at bounding box center [220, 84] width 104 height 17
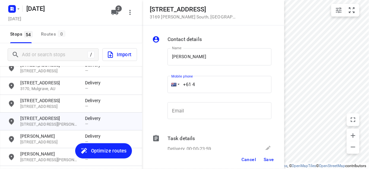
paste input "35854998"
type input "[PHONE_NUMBER]"
click at [267, 161] on span "Save" at bounding box center [269, 159] width 10 height 5
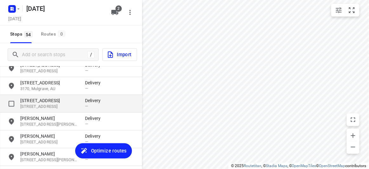
click at [37, 107] on p "[STREET_ADDRESS]" at bounding box center [49, 107] width 58 height 6
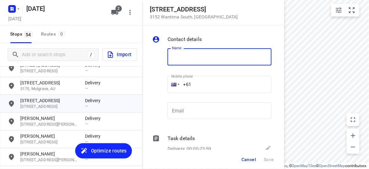
drag, startPoint x: 192, startPoint y: 83, endPoint x: 156, endPoint y: 86, distance: 36.0
click at [156, 86] on div "Name Name Mobile phone +61 ​ Email Email" at bounding box center [212, 85] width 122 height 84
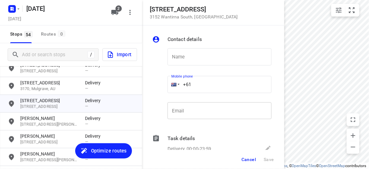
paste input "412987997"
type input "[PHONE_NUMBER]"
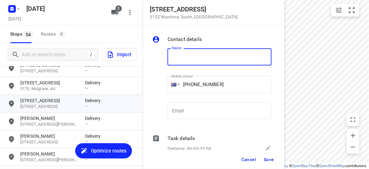
drag, startPoint x: 183, startPoint y: 51, endPoint x: 187, endPoint y: 60, distance: 9.7
click at [183, 52] on input "text" at bounding box center [220, 56] width 104 height 17
paste input "孝安"
type input "孝安"
click at [271, 161] on span "Save" at bounding box center [269, 159] width 10 height 5
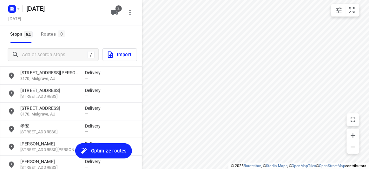
scroll to position [808, 0]
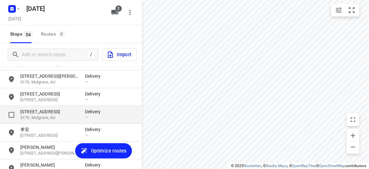
click at [23, 110] on p "[STREET_ADDRESS]" at bounding box center [49, 112] width 58 height 6
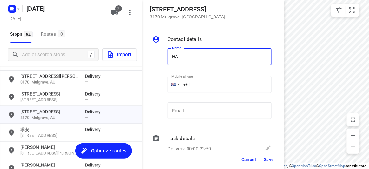
type input "HAN"
click at [196, 85] on input "+61" at bounding box center [220, 84] width 104 height 17
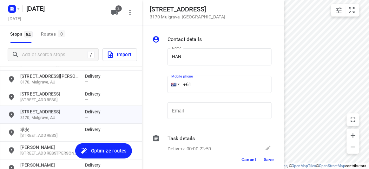
paste input "450569255"
type input "[PHONE_NUMBER]"
click at [270, 160] on span "Save" at bounding box center [269, 159] width 10 height 5
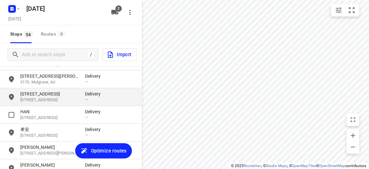
click at [49, 96] on p "[STREET_ADDRESS]" at bounding box center [49, 94] width 58 height 6
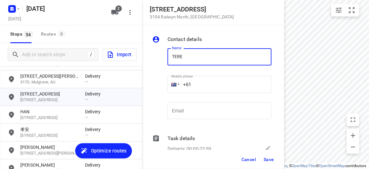
type input "[PERSON_NAME] 1/65"
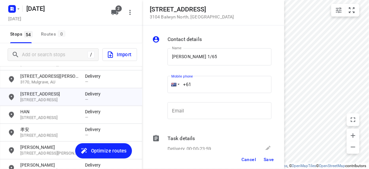
click at [206, 83] on input "+61" at bounding box center [220, 84] width 104 height 17
paste input "0402905390"
click at [201, 82] on input "[PHONE_NUMBER]" at bounding box center [220, 84] width 104 height 17
click at [191, 83] on input "[PHONE_NUMBER]" at bounding box center [220, 84] width 104 height 17
click at [196, 85] on input "[PHONE_NUMBER]" at bounding box center [220, 84] width 104 height 17
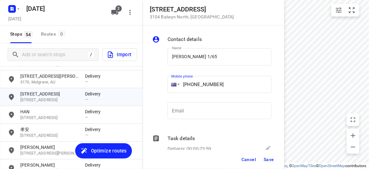
type input "[PHONE_NUMBER]"
click at [265, 156] on button "Save" at bounding box center [269, 159] width 16 height 11
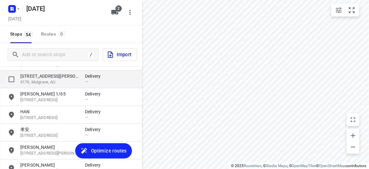
click at [46, 80] on p "3170, Mulgrave, AU" at bounding box center [49, 82] width 58 height 6
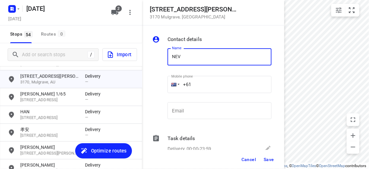
type input "[PERSON_NAME]"
click at [201, 84] on input "+61" at bounding box center [220, 84] width 104 height 17
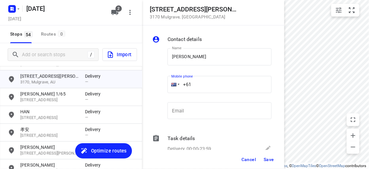
paste input "433614093"
type input "[PHONE_NUMBER]"
click at [267, 157] on span "Save" at bounding box center [269, 159] width 10 height 5
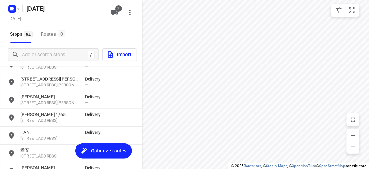
scroll to position [779, 0]
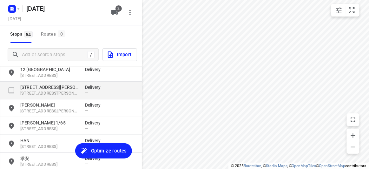
click at [34, 93] on p "[STREET_ADDRESS][PERSON_NAME][PERSON_NAME]" at bounding box center [49, 93] width 58 height 6
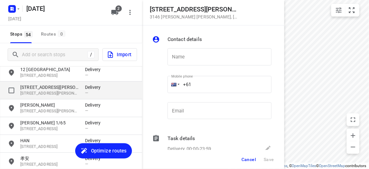
type input "G"
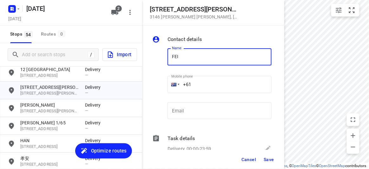
type input "FEIFEI LI 3/8"
click at [190, 89] on input "+61" at bounding box center [220, 84] width 104 height 17
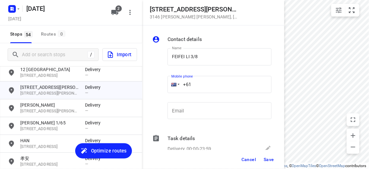
paste input "435888928"
type input "[PHONE_NUMBER]"
click at [266, 158] on button "Save" at bounding box center [269, 159] width 16 height 11
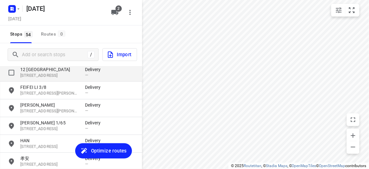
click at [25, 72] on p "12 [GEOGRAPHIC_DATA]" at bounding box center [49, 69] width 58 height 6
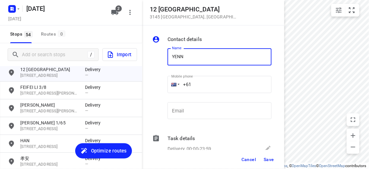
type input "[PERSON_NAME]"
click at [200, 80] on input "+61" at bounding box center [220, 84] width 104 height 17
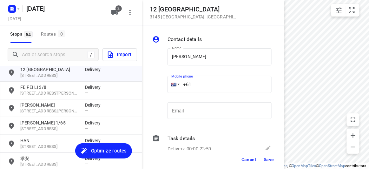
paste input "61466886805"
drag, startPoint x: 233, startPoint y: 94, endPoint x: 175, endPoint y: 97, distance: 58.8
click at [175, 97] on p "​" at bounding box center [220, 96] width 104 height 4
drag, startPoint x: 236, startPoint y: 91, endPoint x: 148, endPoint y: 92, distance: 87.9
click at [148, 92] on div "Contact details Name [PERSON_NAME] Name Mobile phone [PHONE_NUMBER] ​ Email Ema…" at bounding box center [213, 87] width 142 height 124
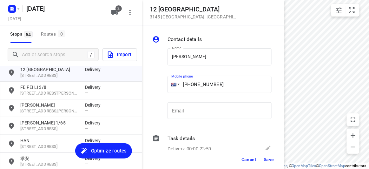
paste input "tel"
type input "[PHONE_NUMBER]"
click at [268, 158] on span "Save" at bounding box center [269, 159] width 10 height 5
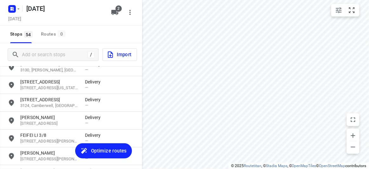
scroll to position [692, 0]
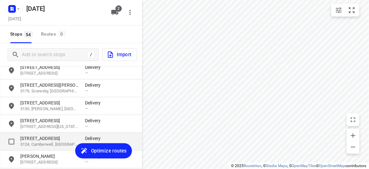
click at [46, 142] on p "3124, Camberwell, [GEOGRAPHIC_DATA]" at bounding box center [49, 145] width 58 height 6
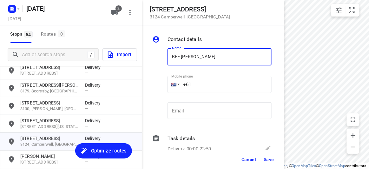
paste input "0433117027"
type input "BEE CHUNG0433117027"
click at [195, 83] on input "+61" at bounding box center [220, 84] width 104 height 17
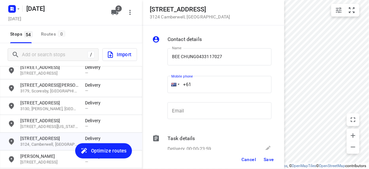
paste input "0433117027"
click at [194, 81] on input "[PHONE_NUMBER]" at bounding box center [220, 84] width 104 height 17
type input "[PHONE_NUMBER]"
click at [230, 70] on div "Name BEE CHUNG0433117027 Name" at bounding box center [219, 58] width 109 height 32
click at [226, 61] on input "BEE CHUNG0433117027" at bounding box center [220, 56] width 104 height 17
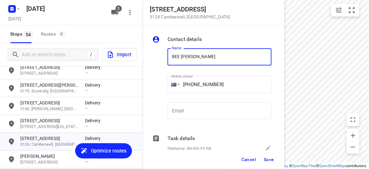
type input "BEE [PERSON_NAME]"
click at [267, 160] on span "Save" at bounding box center [269, 159] width 10 height 5
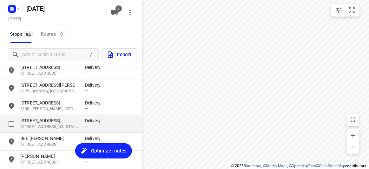
click at [58, 118] on p "[STREET_ADDRESS]" at bounding box center [49, 120] width 58 height 6
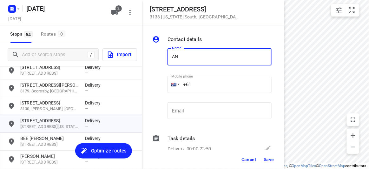
type input "[PERSON_NAME]"
click at [205, 86] on input "+61" at bounding box center [220, 84] width 104 height 17
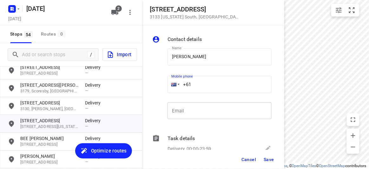
paste input "401466503"
type input "[PHONE_NUMBER]"
click at [275, 162] on button "Save" at bounding box center [269, 159] width 16 height 11
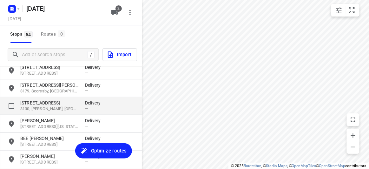
click at [49, 111] on p "3130, [PERSON_NAME], [GEOGRAPHIC_DATA]" at bounding box center [49, 109] width 58 height 6
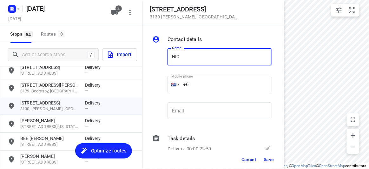
type input "[PERSON_NAME] 2/27-29"
click at [208, 79] on input "+61" at bounding box center [220, 84] width 104 height 17
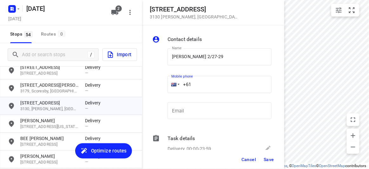
paste input "61475128833"
click at [205, 79] on input "[PHONE_NUMBER]" at bounding box center [220, 84] width 104 height 17
click at [199, 86] on input "[PHONE_NUMBER]" at bounding box center [220, 84] width 104 height 17
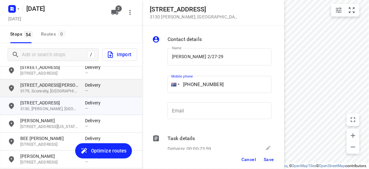
drag, startPoint x: 222, startPoint y: 78, endPoint x: 136, endPoint y: 80, distance: 85.7
click at [136, 80] on div "[STREET_ADDRESS][PERSON_NAME] Contact details Name [PERSON_NAME] 2/27-29 Name M…" at bounding box center [71, 84] width 142 height 169
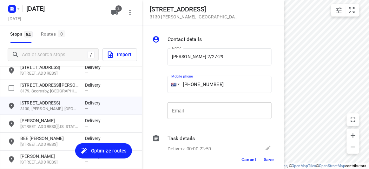
paste input "tel"
type input "[PHONE_NUMBER]"
click at [263, 159] on button "Save" at bounding box center [269, 159] width 16 height 11
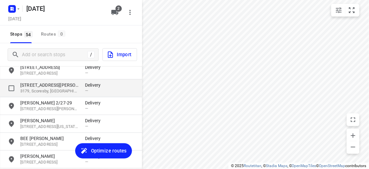
click at [30, 85] on p "[STREET_ADDRESS][PERSON_NAME]" at bounding box center [49, 85] width 58 height 6
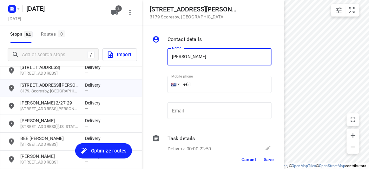
type input "[PERSON_NAME]"
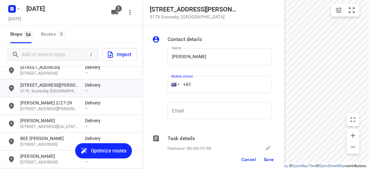
drag, startPoint x: 196, startPoint y: 83, endPoint x: 148, endPoint y: 86, distance: 48.3
click at [146, 86] on div "Contact details Name [PERSON_NAME] Name Mobile phone +61 ​ Email Email Task det…" at bounding box center [213, 87] width 142 height 124
paste input "433734204"
type input "[PHONE_NUMBER]"
drag, startPoint x: 196, startPoint y: 58, endPoint x: 143, endPoint y: 60, distance: 53.0
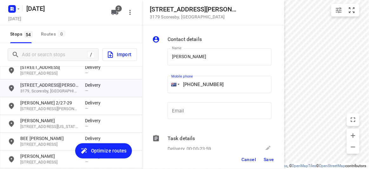
click at [143, 60] on div "Contact details Name [PERSON_NAME] Name Mobile phone [PHONE_NUMBER] ​ Email Ema…" at bounding box center [213, 87] width 142 height 124
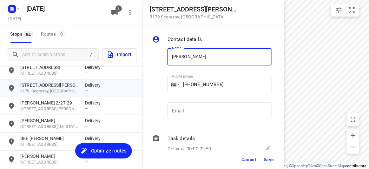
paste input "heryl Y"
type input "[PERSON_NAME]"
click at [270, 160] on span "Save" at bounding box center [269, 159] width 10 height 5
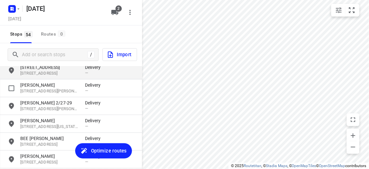
click at [47, 71] on p "[STREET_ADDRESS]" at bounding box center [49, 73] width 58 height 6
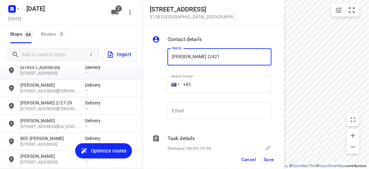
paste input "450581186"
type input "[PERSON_NAME] 2/421450581186"
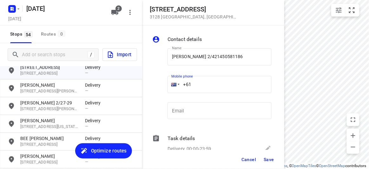
click at [207, 86] on input "+61" at bounding box center [220, 84] width 104 height 17
paste input "450581186"
type input "[PHONE_NUMBER]"
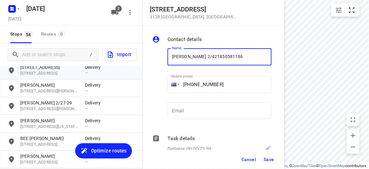
drag, startPoint x: 222, startPoint y: 55, endPoint x: 196, endPoint y: 55, distance: 25.7
click at [191, 53] on input "[PERSON_NAME] 2/421450581186" at bounding box center [220, 56] width 104 height 17
type input "[PERSON_NAME] 2/421"
click at [275, 161] on button "Save" at bounding box center [269, 159] width 16 height 11
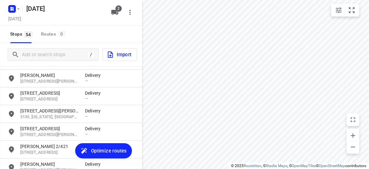
scroll to position [606, 0]
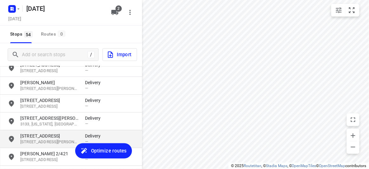
click at [59, 139] on p "[STREET_ADDRESS][PERSON_NAME][PERSON_NAME]" at bounding box center [49, 142] width 58 height 6
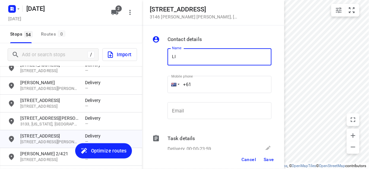
type input "LING 4/292"
click at [204, 85] on input "+61" at bounding box center [220, 84] width 104 height 17
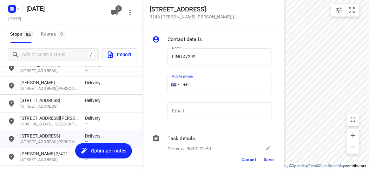
paste input "0431385363"
click at [198, 84] on input "[PHONE_NUMBER]" at bounding box center [220, 84] width 104 height 17
click at [197, 83] on input "[PHONE_NUMBER]" at bounding box center [220, 84] width 104 height 17
click at [196, 83] on input "[PHONE_NUMBER]" at bounding box center [220, 84] width 104 height 17
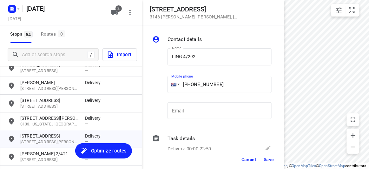
click at [194, 83] on input "[PHONE_NUMBER]" at bounding box center [220, 84] width 104 height 17
type input "[PHONE_NUMBER]"
click at [275, 166] on div "Cancel Save" at bounding box center [213, 159] width 142 height 19
click at [268, 161] on span "Save" at bounding box center [269, 159] width 10 height 5
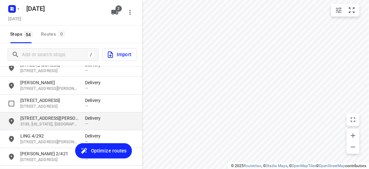
click at [46, 123] on p "3133, [US_STATE], [GEOGRAPHIC_DATA]" at bounding box center [49, 124] width 58 height 6
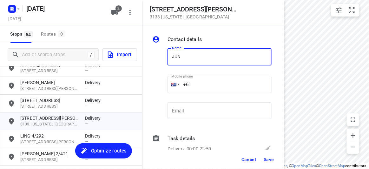
type input "[PERSON_NAME]"
drag, startPoint x: 198, startPoint y: 84, endPoint x: 169, endPoint y: 84, distance: 29.2
click at [169, 84] on div "+61" at bounding box center [220, 84] width 104 height 17
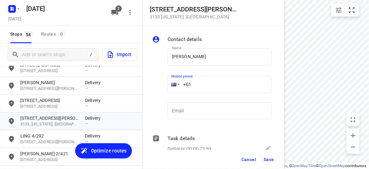
paste input "423869839"
type input "[PHONE_NUMBER]"
click at [276, 158] on button "Save" at bounding box center [269, 159] width 16 height 11
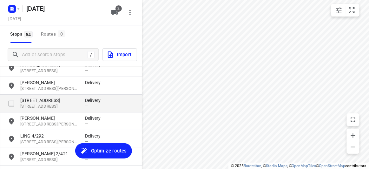
click at [44, 107] on p "[STREET_ADDRESS]" at bounding box center [49, 106] width 58 height 6
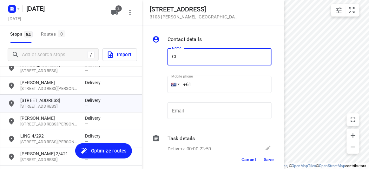
type input "[PERSON_NAME] 3/2"
drag, startPoint x: 183, startPoint y: 81, endPoint x: 177, endPoint y: 81, distance: 6.7
click at [177, 81] on div "+61" at bounding box center [220, 84] width 104 height 17
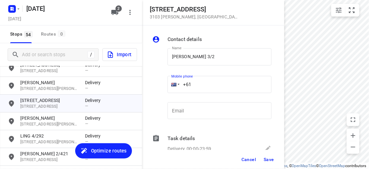
paste input "449848915"
type input "[PHONE_NUMBER]"
click at [259, 160] on div "Cancel Save" at bounding box center [213, 159] width 142 height 19
click at [274, 163] on button "Save" at bounding box center [269, 159] width 16 height 11
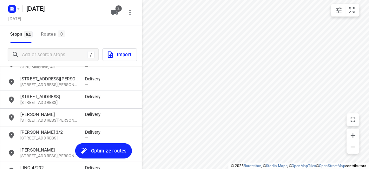
scroll to position [548, 0]
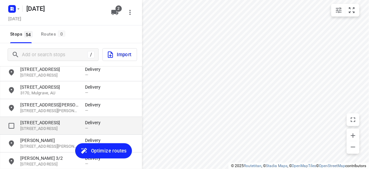
click at [32, 126] on p "[STREET_ADDRESS]" at bounding box center [49, 129] width 58 height 6
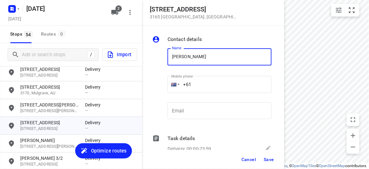
type input "[PERSON_NAME]"
click at [201, 86] on input "+61" at bounding box center [220, 84] width 104 height 17
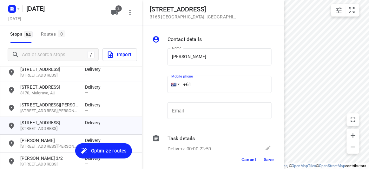
paste input "411721699"
type input "[PHONE_NUMBER]"
click at [265, 156] on button "Save" at bounding box center [269, 159] width 16 height 11
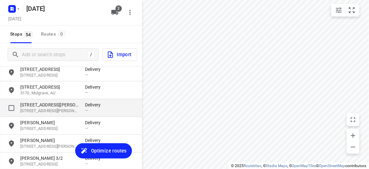
click at [50, 110] on p "[STREET_ADDRESS][PERSON_NAME]" at bounding box center [49, 111] width 58 height 6
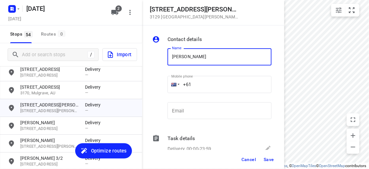
type input "[PERSON_NAME]"
click at [170, 81] on div "+61" at bounding box center [220, 84] width 104 height 17
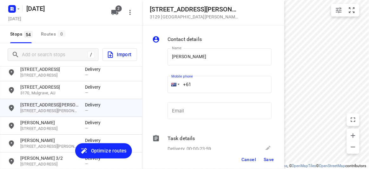
paste input "448525958"
type input "[PHONE_NUMBER]"
click at [259, 157] on div "Cancel Save" at bounding box center [213, 159] width 142 height 19
click at [270, 167] on div "Cancel Save" at bounding box center [213, 159] width 142 height 19
click at [267, 158] on span "Save" at bounding box center [269, 159] width 10 height 5
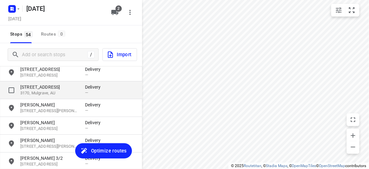
click at [41, 90] on p "3170, Mulgrave, AU" at bounding box center [49, 93] width 58 height 6
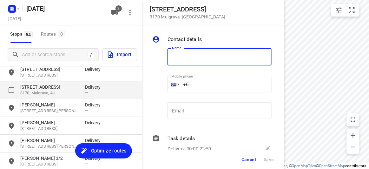
type input "H"
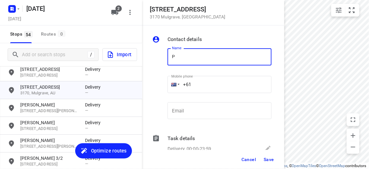
type input "[PERSON_NAME]"
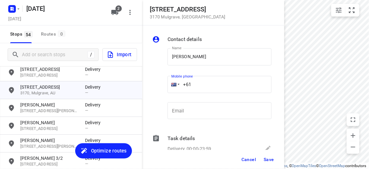
drag, startPoint x: 199, startPoint y: 80, endPoint x: 170, endPoint y: 80, distance: 28.9
click at [170, 80] on div "+61" at bounding box center [220, 84] width 104 height 17
click at [208, 81] on input "+61" at bounding box center [220, 84] width 104 height 17
click at [198, 85] on input "+61" at bounding box center [220, 84] width 104 height 17
paste input "473551835"
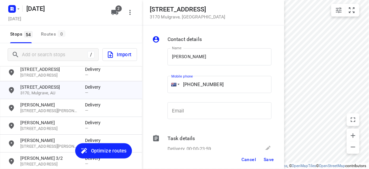
type input "[PHONE_NUMBER]"
click at [263, 165] on div "Cancel Save" at bounding box center [213, 159] width 142 height 19
click at [273, 154] on button "Save" at bounding box center [269, 159] width 16 height 11
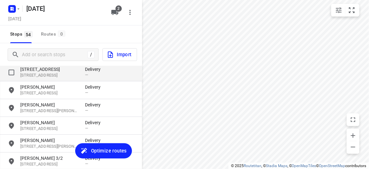
click at [34, 70] on p "[STREET_ADDRESS]" at bounding box center [49, 69] width 58 height 6
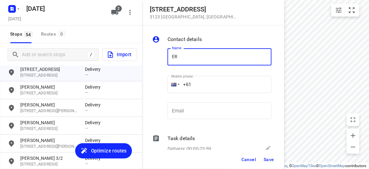
type input "[PERSON_NAME]"
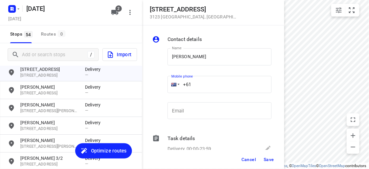
click at [201, 84] on input "+61" at bounding box center [220, 84] width 104 height 17
paste input "488888282"
type input "[PHONE_NUMBER]"
click at [264, 161] on span "Save" at bounding box center [269, 159] width 10 height 5
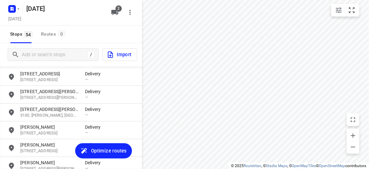
scroll to position [462, 0]
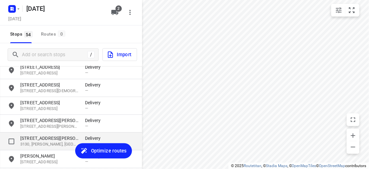
click at [43, 132] on div "[STREET_ADDRESS][PERSON_NAME][PERSON_NAME] Delivery —" at bounding box center [71, 141] width 142 height 18
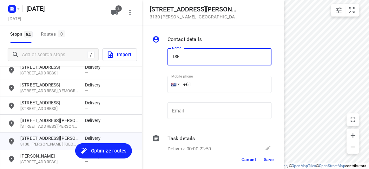
type input "TSEN"
click at [200, 82] on input "+61" at bounding box center [220, 84] width 104 height 17
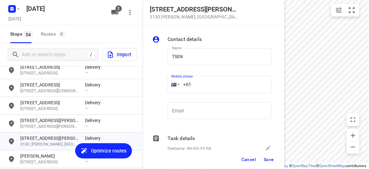
paste input "423822324"
type input "[PHONE_NUMBER]"
click at [267, 156] on button "Save" at bounding box center [269, 159] width 16 height 11
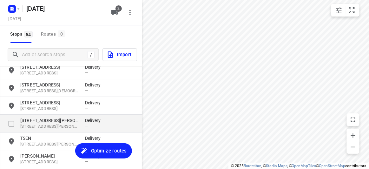
click at [49, 124] on p "[STREET_ADDRESS][PERSON_NAME][PERSON_NAME]" at bounding box center [49, 126] width 58 height 6
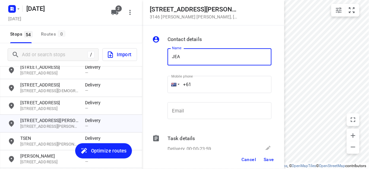
type input "[PERSON_NAME]"
click at [200, 84] on input "+61" at bounding box center [220, 84] width 104 height 17
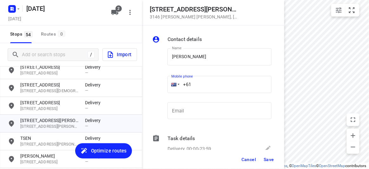
paste input "403570827"
type input "[PHONE_NUMBER]"
click at [268, 160] on span "Save" at bounding box center [269, 159] width 10 height 5
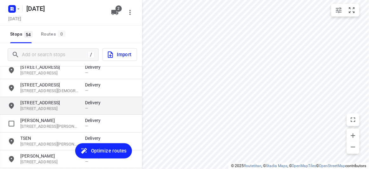
click at [37, 108] on p "[STREET_ADDRESS]" at bounding box center [49, 109] width 58 height 6
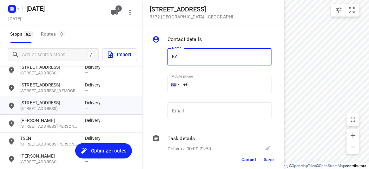
type input "[PERSON_NAME]"
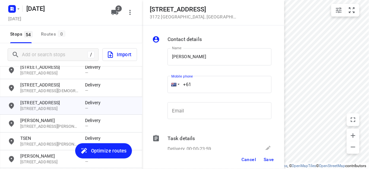
click at [197, 83] on input "+61" at bounding box center [220, 84] width 104 height 17
paste input "421531028"
type input "[PHONE_NUMBER]"
click at [271, 158] on span "Save" at bounding box center [269, 159] width 10 height 5
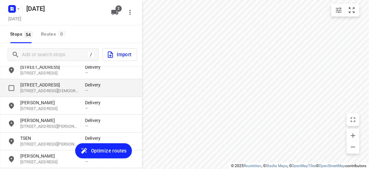
click at [44, 86] on p "[STREET_ADDRESS]" at bounding box center [49, 85] width 58 height 6
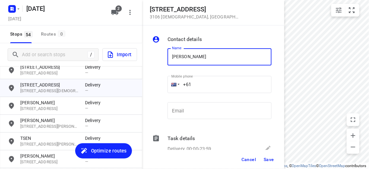
click at [173, 60] on input "[PERSON_NAME]" at bounding box center [220, 56] width 104 height 17
drag, startPoint x: 199, startPoint y: 54, endPoint x: 150, endPoint y: 55, distance: 48.6
click at [151, 55] on div "Contact details Name [PERSON_NAME] Name Mobile phone +61 ​ Email Email Task det…" at bounding box center [213, 87] width 142 height 124
paste input "[PHONE_NUMBER]"
type input "[PERSON_NAME]+61448993758"
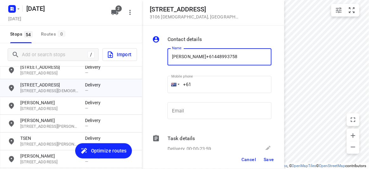
drag, startPoint x: 185, startPoint y: 88, endPoint x: 158, endPoint y: 89, distance: 27.3
click at [158, 89] on div "Name [PERSON_NAME]+[PHONE_NUMBER] Name Mobile phone +61 ​ Email Email" at bounding box center [212, 85] width 122 height 84
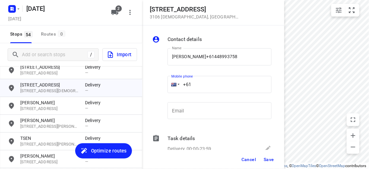
paste input "448993758"
type input "[PHONE_NUMBER]"
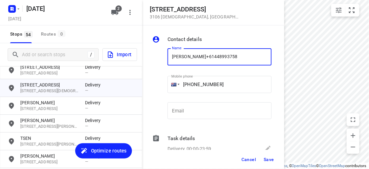
drag, startPoint x: 230, startPoint y: 61, endPoint x: 198, endPoint y: 60, distance: 32.7
click at [198, 60] on input "[PERSON_NAME]+61448993758" at bounding box center [220, 56] width 104 height 17
type input "[PERSON_NAME]"
click at [271, 155] on button "Save" at bounding box center [269, 159] width 16 height 11
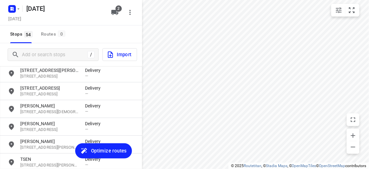
scroll to position [433, 0]
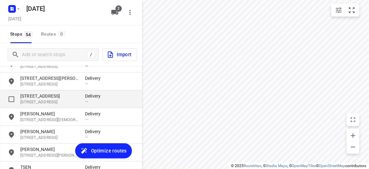
click at [43, 97] on p "[STREET_ADDRESS]" at bounding box center [49, 96] width 58 height 6
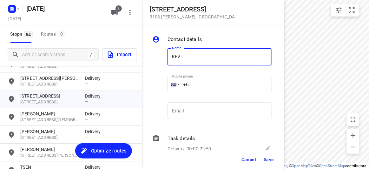
type input "[PERSON_NAME]"
click at [174, 83] on div "+61" at bounding box center [220, 84] width 104 height 17
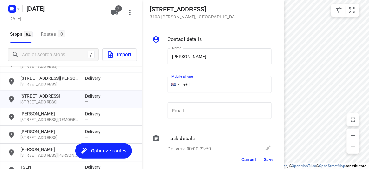
paste input "419889928"
type input "[PHONE_NUMBER]"
click at [267, 155] on button "Save" at bounding box center [269, 159] width 16 height 11
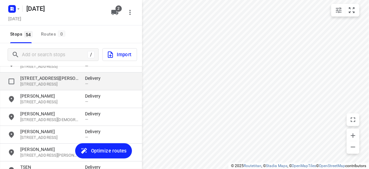
click at [36, 76] on p "[STREET_ADDRESS][PERSON_NAME]" at bounding box center [49, 78] width 58 height 6
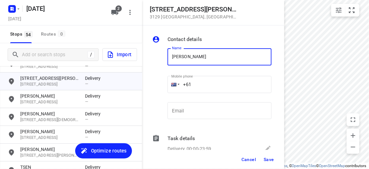
paste input "[PHONE_NUMBER]"
type input "[PERSON_NAME]+61433016221"
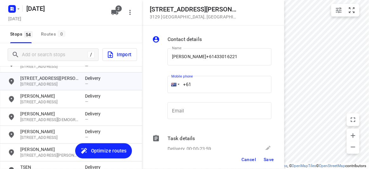
drag, startPoint x: 178, startPoint y: 87, endPoint x: 196, endPoint y: 75, distance: 21.0
click at [176, 85] on div "+61" at bounding box center [220, 84] width 104 height 17
paste input "433016221"
type input "[PHONE_NUMBER]"
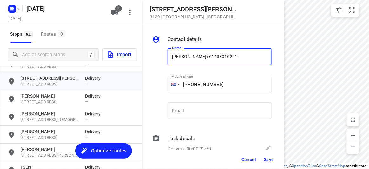
drag, startPoint x: 243, startPoint y: 59, endPoint x: 199, endPoint y: 57, distance: 43.5
click at [199, 57] on input "[PERSON_NAME]+61433016221" at bounding box center [220, 56] width 104 height 17
type input "[PERSON_NAME]"
click at [266, 163] on button "Save" at bounding box center [269, 159] width 16 height 11
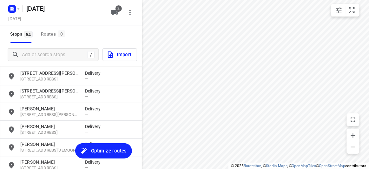
scroll to position [404, 0]
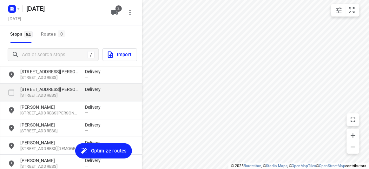
click at [37, 90] on p "[STREET_ADDRESS][PERSON_NAME]" at bounding box center [49, 89] width 58 height 6
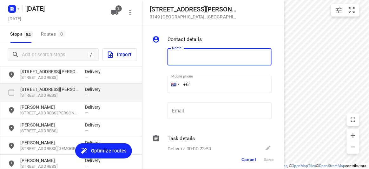
click at [35, 92] on div "[STREET_ADDRESS][PERSON_NAME]" at bounding box center [52, 92] width 65 height 12
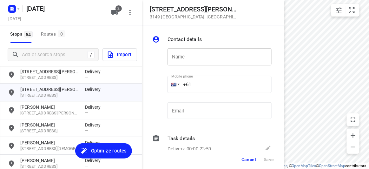
click at [179, 62] on input "text" at bounding box center [220, 56] width 104 height 17
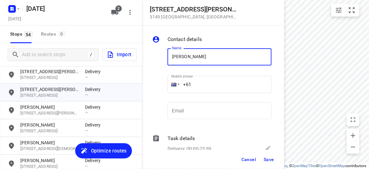
drag, startPoint x: 210, startPoint y: 60, endPoint x: 180, endPoint y: 59, distance: 30.8
click at [178, 60] on input "[PERSON_NAME]" at bounding box center [220, 56] width 104 height 17
click at [225, 58] on input "[PERSON_NAME]" at bounding box center [220, 56] width 104 height 17
type input "[PERSON_NAME] 1/56"
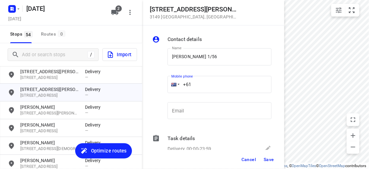
drag, startPoint x: 196, startPoint y: 86, endPoint x: 176, endPoint y: 86, distance: 19.7
click at [176, 86] on div "+61" at bounding box center [220, 84] width 104 height 17
paste input "433708869"
type input "[PHONE_NUMBER]"
click at [267, 163] on button "Save" at bounding box center [269, 159] width 16 height 11
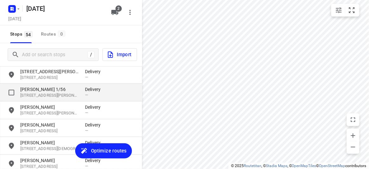
click at [44, 89] on p "[PERSON_NAME] 1/56" at bounding box center [49, 89] width 58 height 6
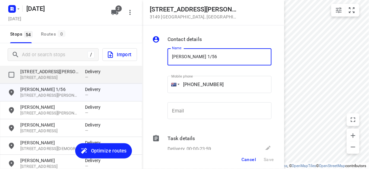
click at [43, 76] on p "[STREET_ADDRESS]" at bounding box center [49, 78] width 58 height 6
type input "Y"
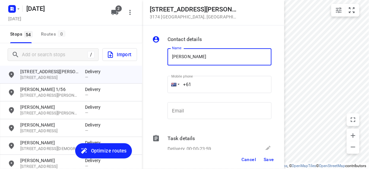
type input "[PERSON_NAME] LE"
click at [147, 77] on div "Contact details Name [PERSON_NAME] LE Name Mobile phone +61 ​ Email Email Task …" at bounding box center [213, 87] width 142 height 124
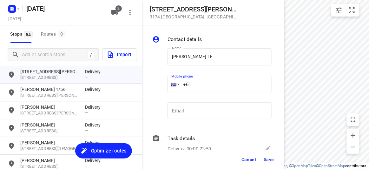
paste input "435171507"
type input "[PHONE_NUMBER]"
click at [263, 160] on button "Save" at bounding box center [269, 159] width 16 height 11
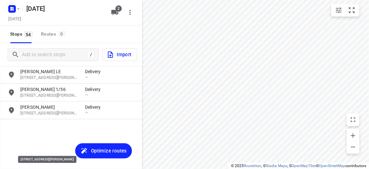
scroll to position [317, 0]
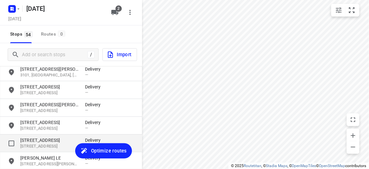
click at [39, 135] on div "[STREET_ADDRESS] Delivery —" at bounding box center [71, 144] width 142 height 18
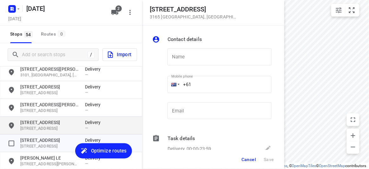
type input "R"
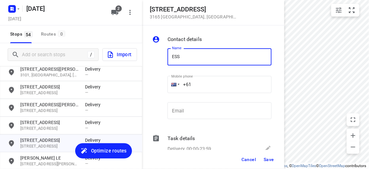
type input "[PERSON_NAME]"
click at [204, 76] on input "+61" at bounding box center [220, 84] width 104 height 17
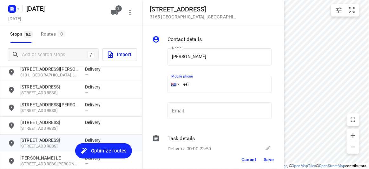
click at [199, 84] on input "+61" at bounding box center [220, 84] width 104 height 17
paste input "425466422"
type input "[PHONE_NUMBER]"
click at [270, 167] on div "Cancel Save" at bounding box center [213, 159] width 142 height 19
click at [268, 159] on span "Save" at bounding box center [269, 159] width 10 height 5
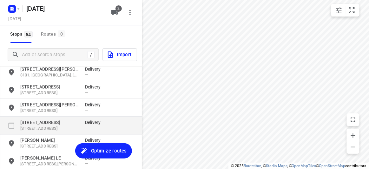
click at [35, 120] on p "[STREET_ADDRESS]" at bounding box center [49, 122] width 58 height 6
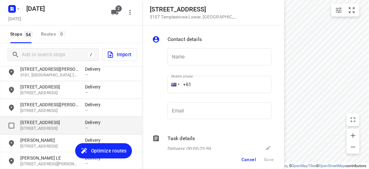
type input "C"
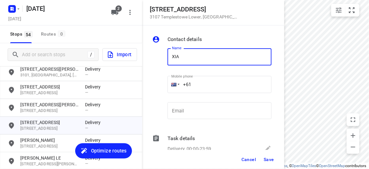
type input "[PERSON_NAME] 2/2"
click at [204, 82] on input "+61" at bounding box center [220, 84] width 104 height 17
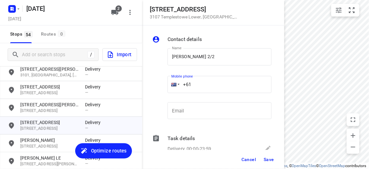
paste input "439041277"
type input "[PHONE_NUMBER]"
click at [263, 161] on button "Save" at bounding box center [269, 159] width 16 height 11
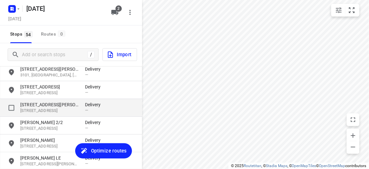
click at [37, 104] on p "[STREET_ADDRESS][PERSON_NAME]" at bounding box center [49, 105] width 58 height 6
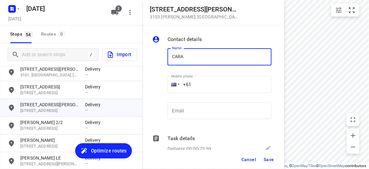
type input "[PERSON_NAME]"
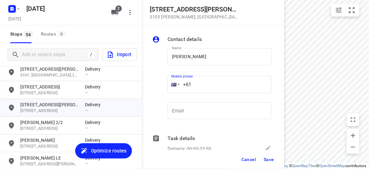
drag, startPoint x: 201, startPoint y: 83, endPoint x: 169, endPoint y: 83, distance: 32.1
click at [169, 83] on div "+61" at bounding box center [220, 84] width 104 height 17
paste input "434189288"
type input "[PHONE_NUMBER]"
click at [266, 161] on span "Save" at bounding box center [269, 159] width 10 height 5
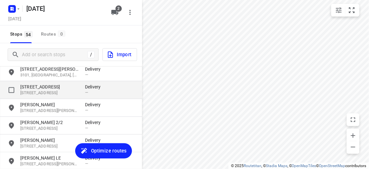
click at [30, 86] on p "[STREET_ADDRESS]" at bounding box center [49, 87] width 58 height 6
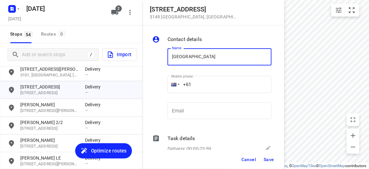
click at [216, 84] on input "+61" at bounding box center [220, 84] width 104 height 17
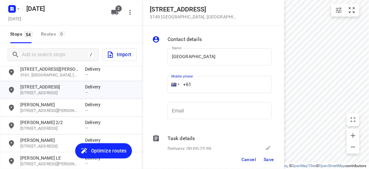
click at [212, 77] on input "+61" at bounding box center [220, 84] width 104 height 17
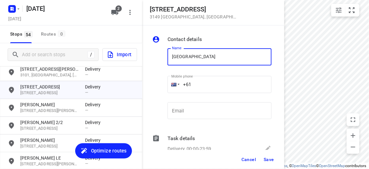
drag, startPoint x: 211, startPoint y: 59, endPoint x: 209, endPoint y: 64, distance: 5.8
click at [211, 59] on input "[GEOGRAPHIC_DATA]" at bounding box center [220, 56] width 104 height 17
type input "[PERSON_NAME] 3/436"
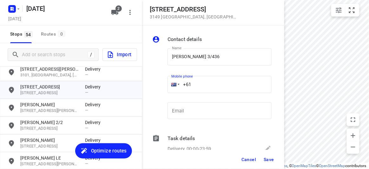
click at [161, 83] on div "Name [PERSON_NAME] 3/436 Name Mobile phone +61 ​ Email Email" at bounding box center [212, 85] width 122 height 84
paste input "468493238"
type input "[PHONE_NUMBER]"
click at [268, 157] on span "Save" at bounding box center [269, 159] width 10 height 5
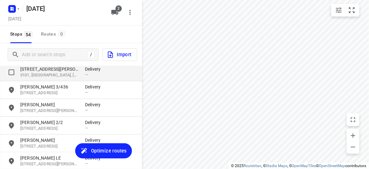
click at [38, 70] on p "[STREET_ADDRESS][PERSON_NAME]" at bounding box center [49, 69] width 58 height 6
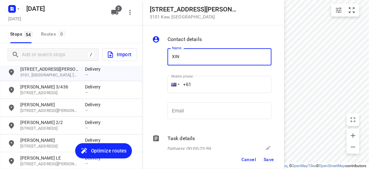
type input "[PERSON_NAME]"
click at [193, 85] on input "+61" at bounding box center [220, 84] width 104 height 17
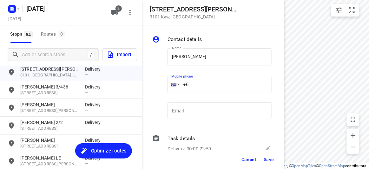
paste input "433351220"
type input "[PHONE_NUMBER]"
click at [267, 162] on button "Save" at bounding box center [269, 159] width 16 height 11
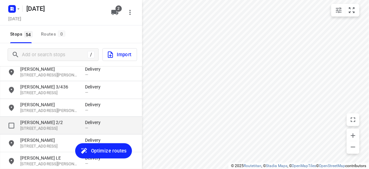
scroll to position [289, 0]
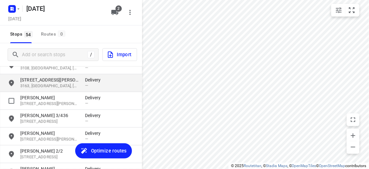
click at [39, 83] on p "[STREET_ADDRESS][PERSON_NAME]" at bounding box center [49, 80] width 58 height 6
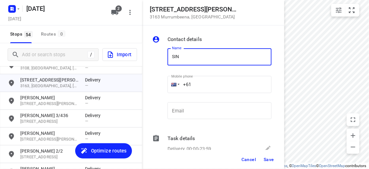
type input "SIN WAN"
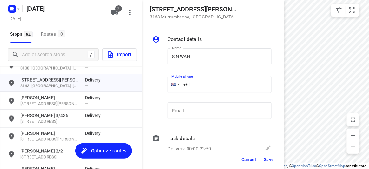
drag, startPoint x: 193, startPoint y: 84, endPoint x: 162, endPoint y: 90, distance: 32.4
click at [155, 82] on div "Name SIN WAN Name Mobile phone +61 ​ Email Email" at bounding box center [212, 85] width 122 height 84
paste
type input "[PHONE_NUMBER]"
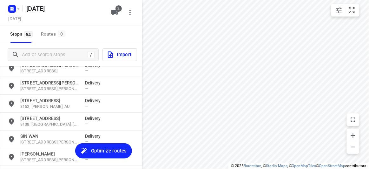
scroll to position [202, 0]
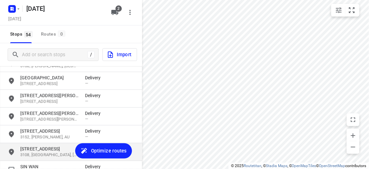
click at [40, 148] on p "[STREET_ADDRESS]" at bounding box center [49, 149] width 58 height 6
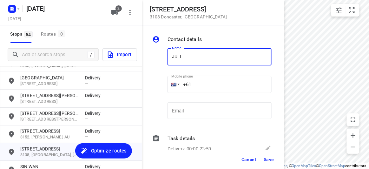
type input "JULIA LEUNG"
click at [175, 88] on div "+61" at bounding box center [220, 84] width 104 height 17
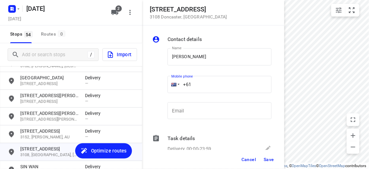
paste input "451074668"
type input "+61 451074668"
click at [265, 157] on span "Save" at bounding box center [269, 159] width 10 height 5
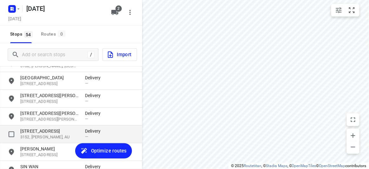
click at [40, 127] on div "55 Milpera Crescent 3152, Wantirna, AU Delivery —" at bounding box center [71, 134] width 142 height 18
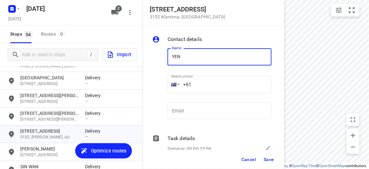
type input "YEN MAY LEE"
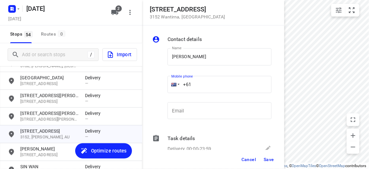
drag, startPoint x: 189, startPoint y: 83, endPoint x: 176, endPoint y: 83, distance: 13.0
click at [176, 83] on div "+61" at bounding box center [220, 84] width 104 height 17
paste input "450705388"
type input "+61 450705388"
click at [268, 157] on span "Save" at bounding box center [269, 159] width 10 height 5
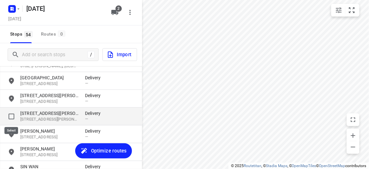
click at [30, 110] on p "[STREET_ADDRESS][PERSON_NAME]" at bounding box center [49, 113] width 58 height 6
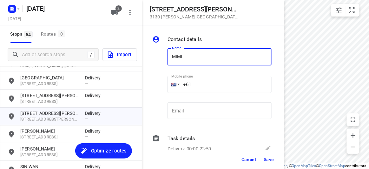
type input "MIMI"
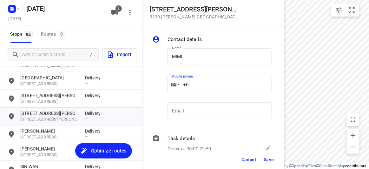
click at [197, 86] on input "+61" at bounding box center [220, 84] width 104 height 17
paste input "413163144"
type input "+61 413163144"
click at [268, 159] on span "Save" at bounding box center [269, 159] width 10 height 5
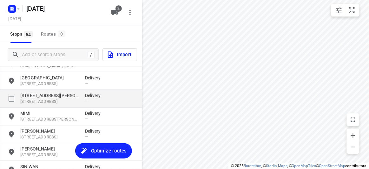
click at [37, 92] on p "[STREET_ADDRESS][PERSON_NAME]" at bounding box center [49, 95] width 58 height 6
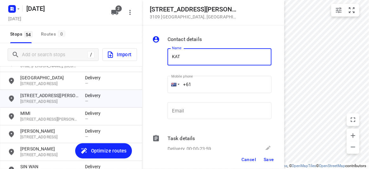
type input "KATE O"
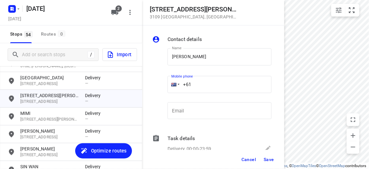
click at [198, 83] on input "+61" at bounding box center [220, 84] width 104 height 17
paste input "412969239"
type input "+61 412969239"
click at [269, 153] on div "Cancel Save" at bounding box center [213, 159] width 142 height 19
click at [267, 163] on button "Save" at bounding box center [269, 159] width 16 height 11
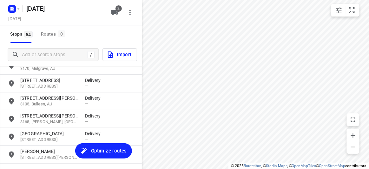
scroll to position [115, 0]
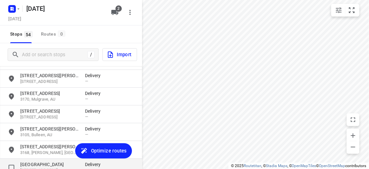
click at [44, 167] on p "[GEOGRAPHIC_DATA]" at bounding box center [49, 164] width 58 height 6
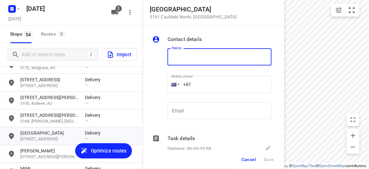
scroll to position [173, 0]
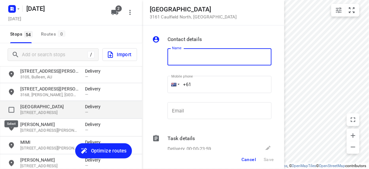
click at [12, 108] on input "grid" at bounding box center [11, 109] width 13 height 13
checkbox input "true"
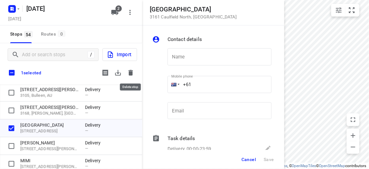
click at [132, 70] on icon "button" at bounding box center [131, 73] width 8 height 8
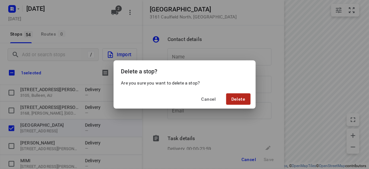
click at [238, 97] on span "Delete" at bounding box center [238, 99] width 14 height 5
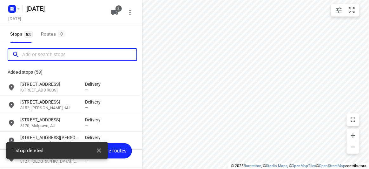
click at [64, 52] on input "Add or search stops" at bounding box center [79, 55] width 114 height 10
paste input "[STREET_ADDRESS]"
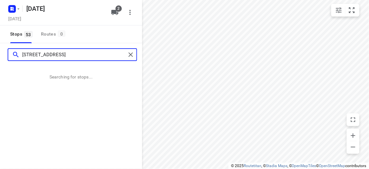
type input "[STREET_ADDRESS]"
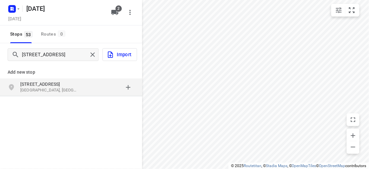
click at [80, 92] on div "9a Waiora Road Caulfield North VIC 3161, Australia" at bounding box center [52, 87] width 65 height 13
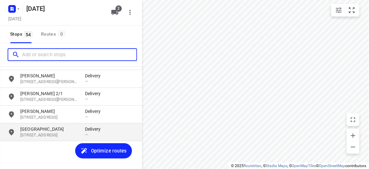
scroll to position [898, 0]
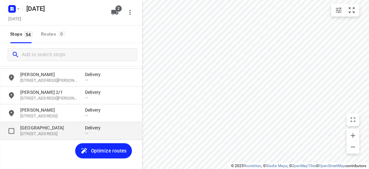
click at [43, 131] on p "[STREET_ADDRESS]" at bounding box center [49, 134] width 58 height 6
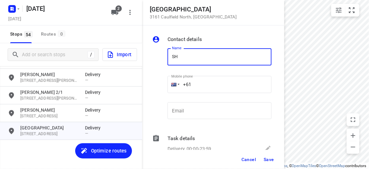
type input "SHEAU WEN LOK"
click at [201, 88] on input "+61" at bounding box center [220, 84] width 104 height 17
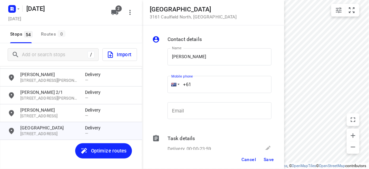
drag, startPoint x: 198, startPoint y: 87, endPoint x: 156, endPoint y: 88, distance: 41.6
click at [156, 88] on div "Name SHEAU WEN LOK Name Mobile phone +61 ​ Email Email" at bounding box center [212, 85] width 122 height 84
paste input "421077923"
type input "+61 421077923"
click at [273, 162] on button "Save" at bounding box center [269, 159] width 16 height 11
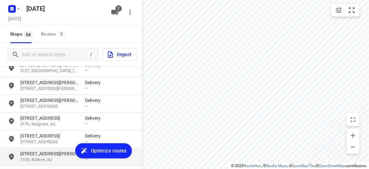
scroll to position [119, 0]
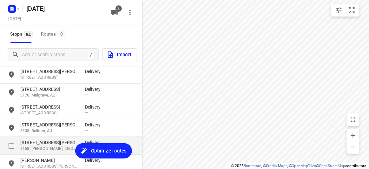
click at [33, 150] on p "3168, [PERSON_NAME], [GEOGRAPHIC_DATA]" at bounding box center [49, 149] width 58 height 6
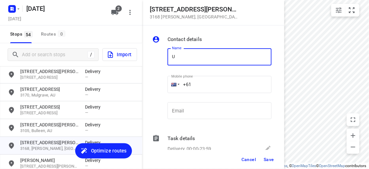
drag, startPoint x: 180, startPoint y: 62, endPoint x: 154, endPoint y: 61, distance: 25.4
click at [154, 61] on div "Name U Name Mobile phone +61 ​ Email Email" at bounding box center [212, 85] width 122 height 84
type input "SU CHOO"
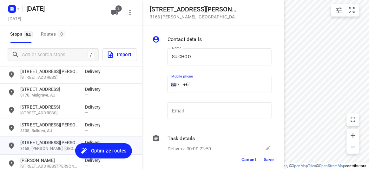
drag, startPoint x: 201, startPoint y: 84, endPoint x: 182, endPoint y: 83, distance: 19.1
click at [185, 84] on input "+61" at bounding box center [220, 84] width 104 height 17
paste input "tel"
drag, startPoint x: 194, startPoint y: 84, endPoint x: 167, endPoint y: 85, distance: 26.7
click at [167, 85] on div "Mobile phone +61 ​" at bounding box center [219, 86] width 109 height 29
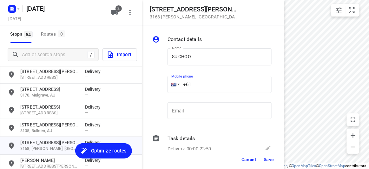
paste input "412464420"
type input "+61 412464420"
click at [265, 158] on span "Save" at bounding box center [269, 159] width 10 height 5
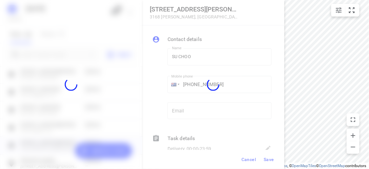
click at [245, 168] on div at bounding box center [213, 84] width 142 height 169
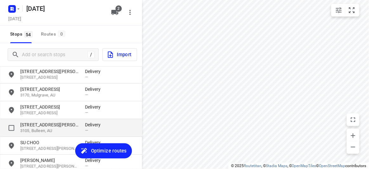
click at [37, 126] on p "[STREET_ADDRESS][PERSON_NAME]" at bounding box center [49, 125] width 58 height 6
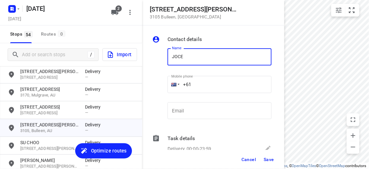
type input "JOCELYN"
click at [163, 85] on div "Name JOCELYN Name Mobile phone +61 ​ Email Email" at bounding box center [212, 85] width 122 height 84
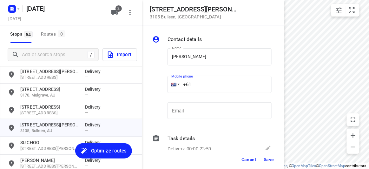
paste input "tel"
drag, startPoint x: 192, startPoint y: 91, endPoint x: 170, endPoint y: 90, distance: 21.6
click at [170, 90] on div "+61" at bounding box center [220, 84] width 104 height 17
paste input "tel"
paste input "424911200"
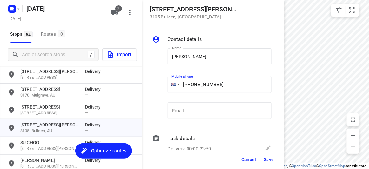
type input "+61 424911200"
click at [270, 160] on span "Save" at bounding box center [269, 159] width 10 height 5
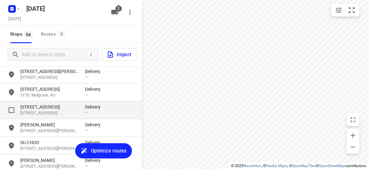
click at [42, 111] on p "[STREET_ADDRESS]" at bounding box center [49, 113] width 58 height 6
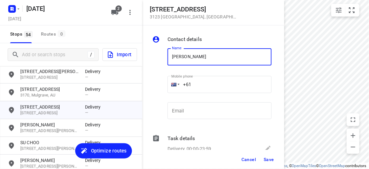
type input "AGNES"
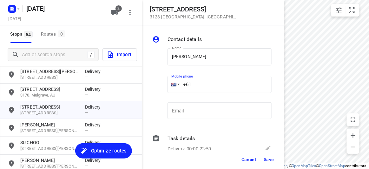
click at [189, 87] on input "+61" at bounding box center [220, 84] width 104 height 17
paste input "430310238"
type input "+61 430310238"
click at [270, 161] on span "Save" at bounding box center [269, 159] width 10 height 5
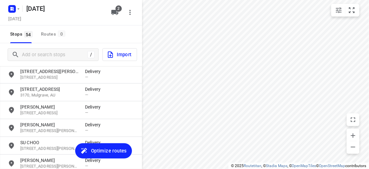
scroll to position [62, 0]
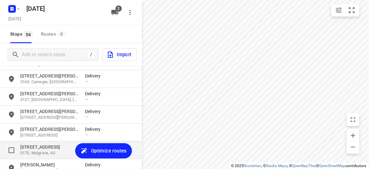
click at [46, 145] on p "[STREET_ADDRESS]" at bounding box center [49, 147] width 58 height 6
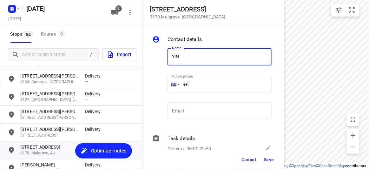
type input "YIN YIN CHONG"
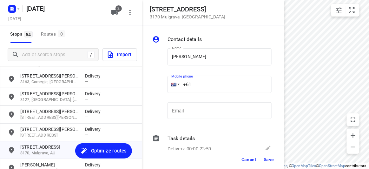
click at [173, 86] on div "+61" at bounding box center [220, 84] width 104 height 17
paste input "422155118"
type input "+61 422155118"
click at [274, 158] on span "Save" at bounding box center [269, 159] width 10 height 5
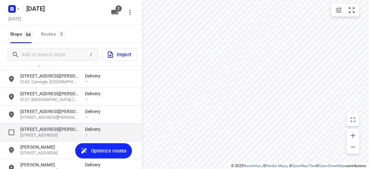
click at [35, 130] on p "[STREET_ADDRESS][PERSON_NAME]" at bounding box center [49, 129] width 58 height 6
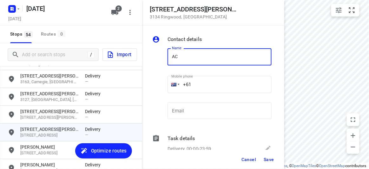
type input "A"
type input "Rachel Tan"
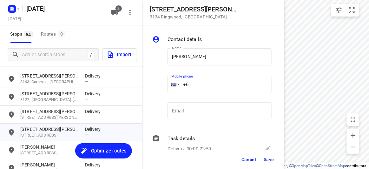
drag, startPoint x: 193, startPoint y: 83, endPoint x: 172, endPoint y: 83, distance: 21.0
click at [172, 83] on div "+61" at bounding box center [220, 84] width 104 height 17
paste input "430081196"
type input "+61 430081196"
click at [267, 162] on span "Save" at bounding box center [269, 159] width 10 height 5
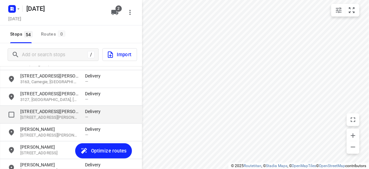
click at [23, 113] on p "[STREET_ADDRESS][PERSON_NAME]" at bounding box center [49, 111] width 58 height 6
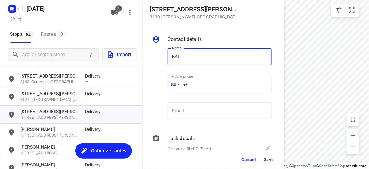
type input "KAI SHIN CHIN"
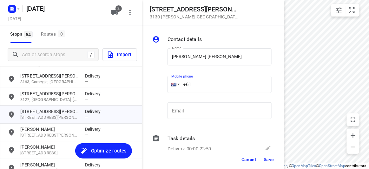
click at [203, 84] on input "+61" at bounding box center [220, 84] width 104 height 17
paste input "430029891"
type input "+61 430029891"
click at [270, 153] on div "Cancel Save" at bounding box center [213, 159] width 142 height 19
click at [268, 159] on span "Save" at bounding box center [269, 159] width 10 height 5
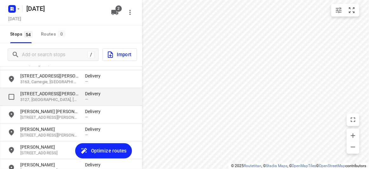
click at [34, 95] on p "[STREET_ADDRESS][PERSON_NAME]" at bounding box center [49, 93] width 58 height 6
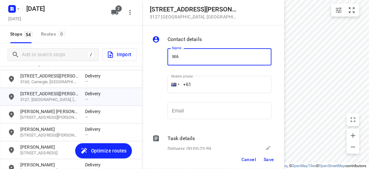
type input "WAN TEING"
click at [196, 87] on input "+61" at bounding box center [220, 84] width 104 height 17
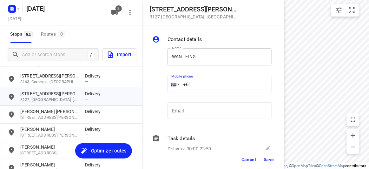
paste input "433769904"
type input "+61 433769904"
click at [272, 158] on span "Save" at bounding box center [269, 159] width 10 height 5
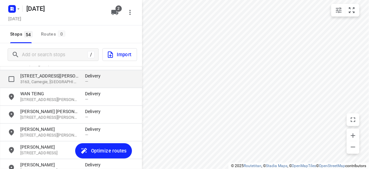
click at [43, 77] on p "[STREET_ADDRESS][PERSON_NAME]" at bounding box center [49, 76] width 58 height 6
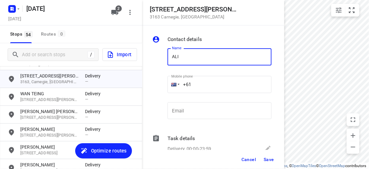
type input "[PERSON_NAME]"
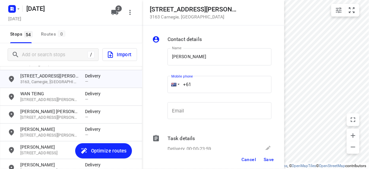
click at [194, 87] on input "+61" at bounding box center [220, 84] width 104 height 17
paste input "422791989"
type input "+61 422791989"
click at [264, 159] on span "Save" at bounding box center [269, 159] width 10 height 5
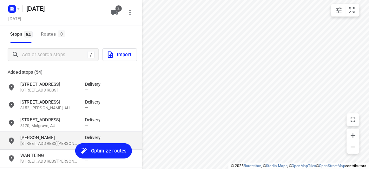
scroll to position [0, 0]
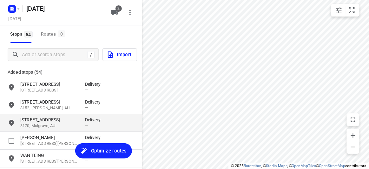
click at [39, 120] on p "[STREET_ADDRESS]" at bounding box center [49, 119] width 58 height 6
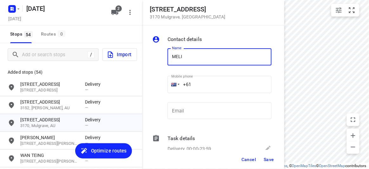
type input "MELISSA WONG"
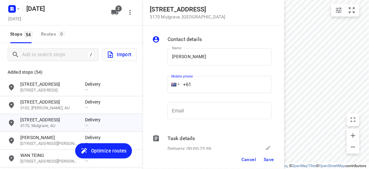
click at [197, 85] on input "+61" at bounding box center [220, 84] width 104 height 17
paste input "434851126"
type input "+61 434851126"
click at [263, 160] on button "Save" at bounding box center [269, 159] width 16 height 11
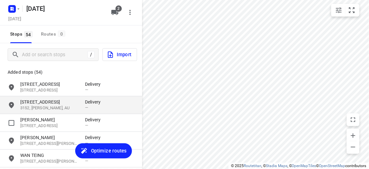
click at [34, 108] on p "3152, [PERSON_NAME], AU" at bounding box center [49, 108] width 58 height 6
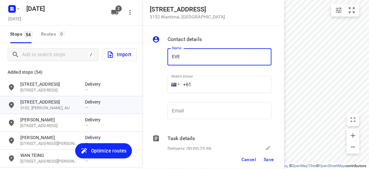
type input "EVELYN LEE"
click at [196, 81] on input "+61" at bounding box center [220, 84] width 104 height 17
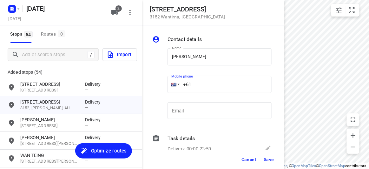
paste input "431546925"
type input "+61 431546925"
click at [265, 158] on span "Save" at bounding box center [269, 159] width 10 height 5
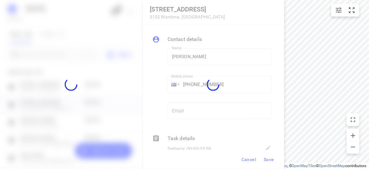
click at [249, 168] on div at bounding box center [213, 84] width 142 height 169
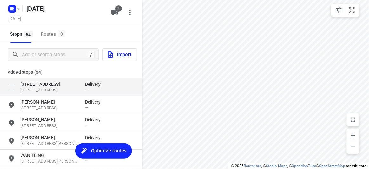
click at [51, 81] on p "[STREET_ADDRESS]" at bounding box center [49, 84] width 58 height 6
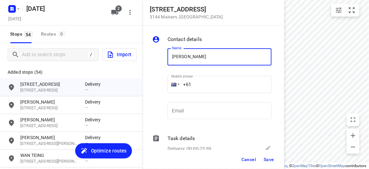
type input "AMY YE"
click at [201, 85] on input "+61" at bounding box center [220, 84] width 104 height 17
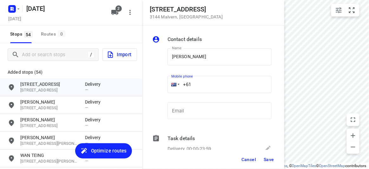
paste input "451175117"
type input "+61 451175117"
click at [267, 158] on span "Save" at bounding box center [269, 159] width 10 height 5
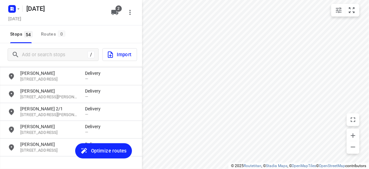
scroll to position [898, 0]
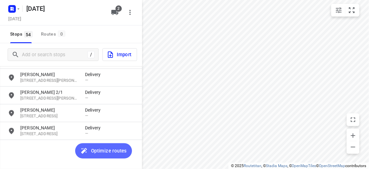
click at [120, 156] on button "Optimize routes" at bounding box center [103, 150] width 57 height 15
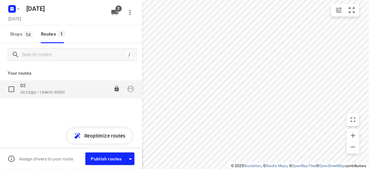
click at [40, 89] on div "D2" at bounding box center [42, 86] width 44 height 7
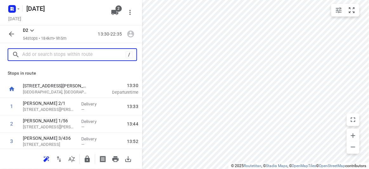
click at [44, 55] on input "text" at bounding box center [73, 55] width 103 height 10
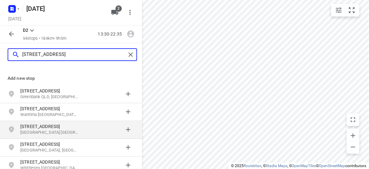
scroll to position [10, 0]
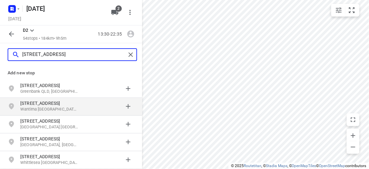
type input "14 BELLBIRD DRIVE"
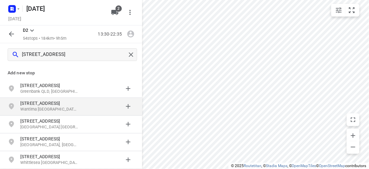
click at [44, 107] on p "Wantirna VIC, Australia" at bounding box center [49, 109] width 58 height 6
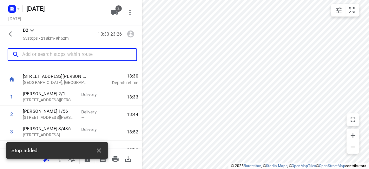
click at [43, 57] on input "text" at bounding box center [79, 55] width 114 height 10
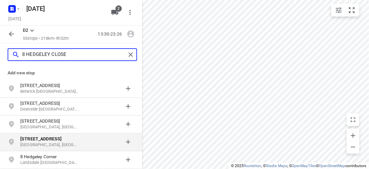
type input "8 HEDGELEY CLOSE"
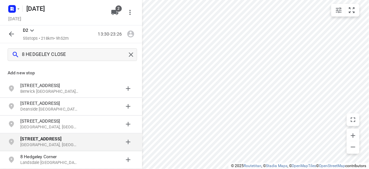
click at [52, 142] on p "[GEOGRAPHIC_DATA], [GEOGRAPHIC_DATA]" at bounding box center [49, 145] width 58 height 6
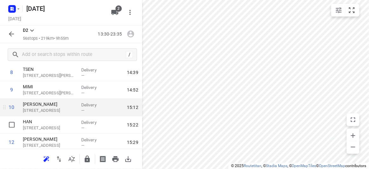
scroll to position [154, 0]
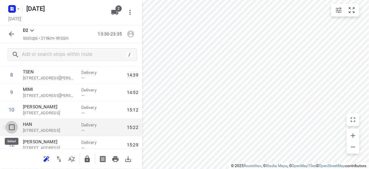
click at [12, 129] on input "checkbox" at bounding box center [11, 127] width 13 height 13
checkbox input "true"
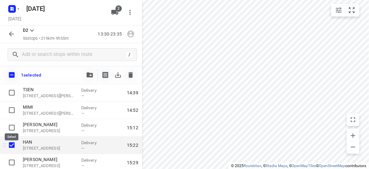
scroll to position [183, 0]
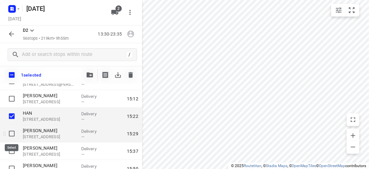
click at [14, 132] on input "checkbox" at bounding box center [11, 133] width 13 height 13
checkbox input "true"
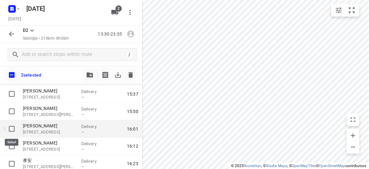
scroll to position [240, 0]
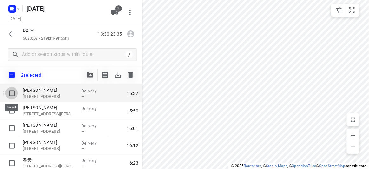
click at [10, 94] on input "checkbox" at bounding box center [11, 93] width 13 height 13
checkbox input "true"
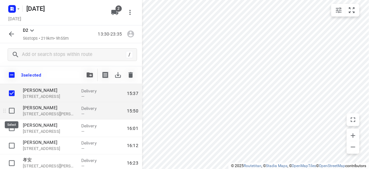
drag, startPoint x: 11, startPoint y: 106, endPoint x: 11, endPoint y: 110, distance: 3.2
click at [11, 107] on input "checkbox" at bounding box center [11, 110] width 13 height 13
checkbox input "true"
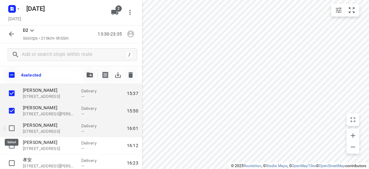
click at [13, 125] on input "checkbox" at bounding box center [11, 128] width 13 height 13
checkbox input "true"
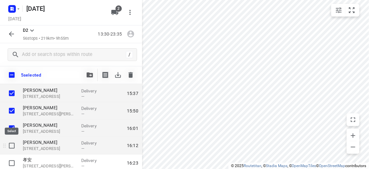
click at [12, 144] on input "checkbox" at bounding box center [11, 145] width 13 height 13
checkbox input "true"
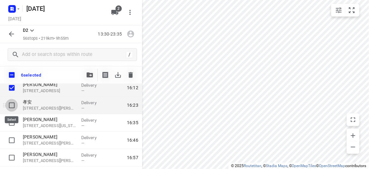
click at [12, 106] on input "checkbox" at bounding box center [11, 105] width 13 height 13
checkbox input "true"
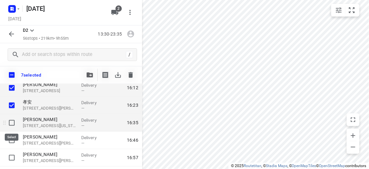
click at [13, 123] on input "checkbox" at bounding box center [11, 122] width 13 height 13
checkbox input "true"
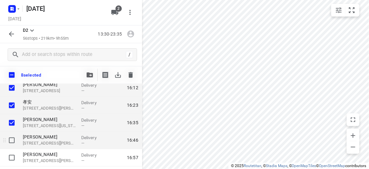
click at [13, 137] on input "checkbox" at bounding box center [11, 140] width 13 height 13
checkbox input "true"
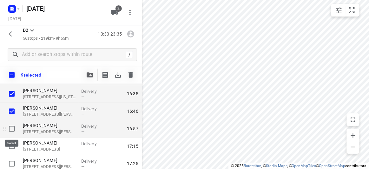
click at [12, 130] on input "checkbox" at bounding box center [11, 129] width 13 height 13
checkbox input "true"
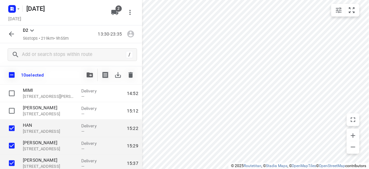
scroll to position [154, 0]
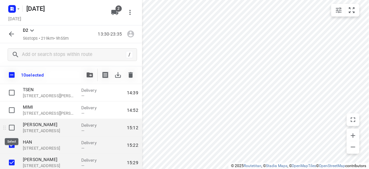
click at [12, 126] on input "checkbox" at bounding box center [11, 127] width 13 height 13
checkbox input "true"
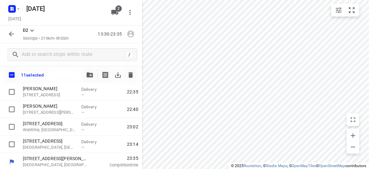
scroll to position [942, 0]
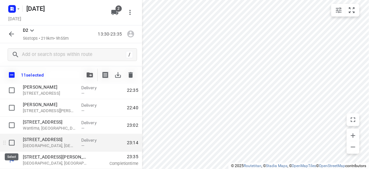
click at [13, 142] on input "checkbox" at bounding box center [11, 142] width 13 height 13
checkbox input "true"
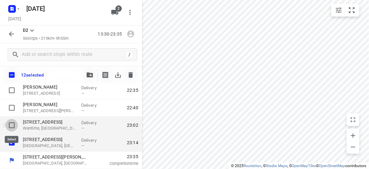
click at [15, 121] on input "checkbox" at bounding box center [11, 125] width 13 height 13
checkbox input "true"
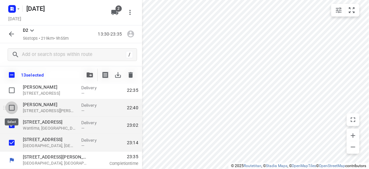
click at [16, 108] on input "checkbox" at bounding box center [11, 108] width 13 height 13
checkbox input "true"
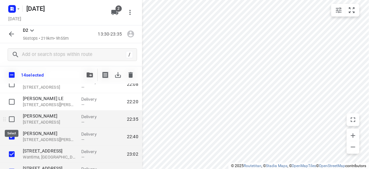
click at [15, 120] on input "checkbox" at bounding box center [11, 119] width 13 height 13
checkbox input "true"
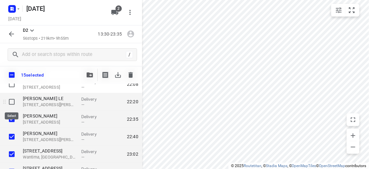
click at [12, 103] on input "checkbox" at bounding box center [11, 102] width 13 height 13
checkbox input "true"
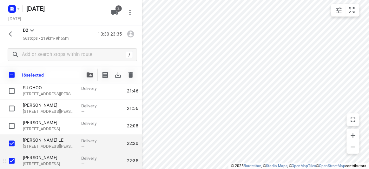
scroll to position [855, 0]
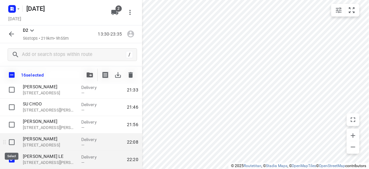
click at [10, 142] on input "checkbox" at bounding box center [11, 142] width 13 height 13
checkbox input "true"
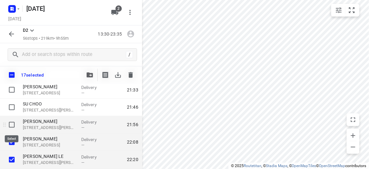
click at [12, 123] on input "checkbox" at bounding box center [11, 124] width 13 height 13
checkbox input "true"
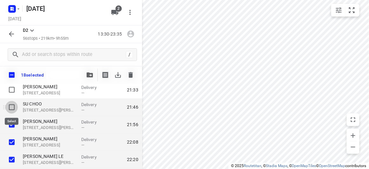
click at [14, 107] on input "checkbox" at bounding box center [11, 107] width 13 height 13
checkbox input "true"
click at [86, 74] on span "button" at bounding box center [90, 74] width 8 height 5
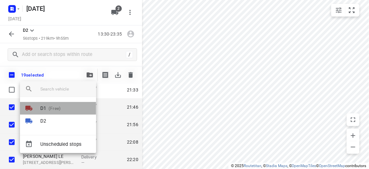
click at [44, 109] on p "D1" at bounding box center [43, 108] width 6 height 7
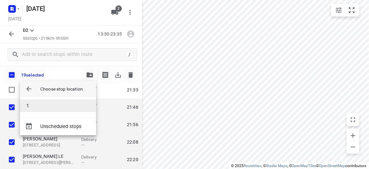
click at [30, 108] on li "1" at bounding box center [58, 105] width 76 height 13
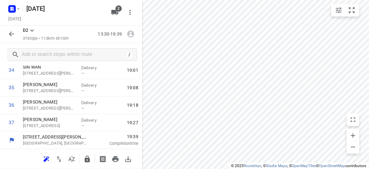
scroll to position [298, 0]
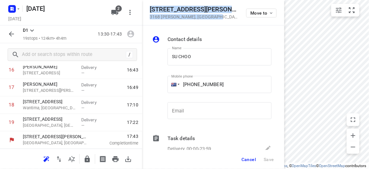
drag, startPoint x: 199, startPoint y: 19, endPoint x: 148, endPoint y: 11, distance: 51.7
click at [148, 11] on div "4 Donald Street 3168 Clayton , Australia Move to" at bounding box center [213, 12] width 142 height 25
copy div "4 Donald Street 3168 Clayton , Australia"
click at [116, 14] on icon "button" at bounding box center [115, 13] width 8 height 8
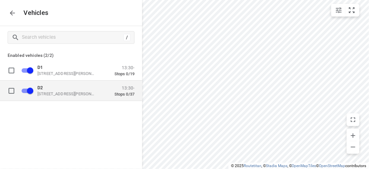
click at [57, 85] on p "D2" at bounding box center [68, 87] width 63 height 5
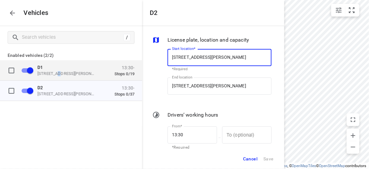
click at [57, 70] on div "D1 49 John St, Oakleigh VIC 3166, Australia" at bounding box center [68, 69] width 63 height 11
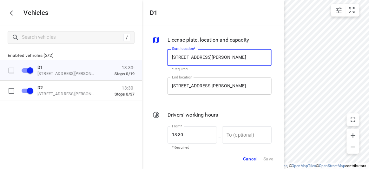
click at [181, 81] on input "49 John St, Oakleigh VIC 3166, Australia" at bounding box center [220, 85] width 104 height 17
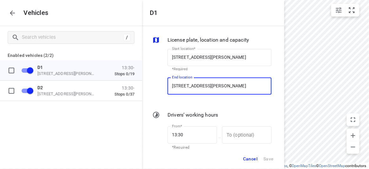
paste input "Donald Street 3168 Clayton"
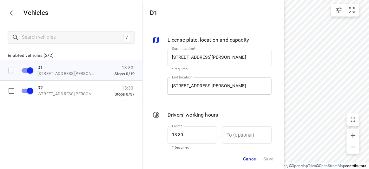
click at [184, 83] on input "49 John St, Oakleigh VIC 3166, Australia" at bounding box center [220, 85] width 104 height 17
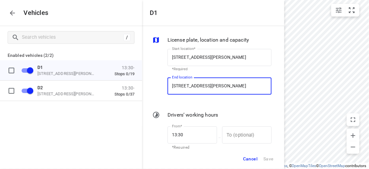
paste input "Donald Street 3168 Clayton"
type input "4 Donald Street 3168 Clayton, Australia"
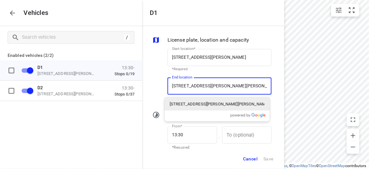
click at [190, 103] on p "4 Donald Street, Clayton VIC 3168, Australia" at bounding box center [217, 104] width 95 height 6
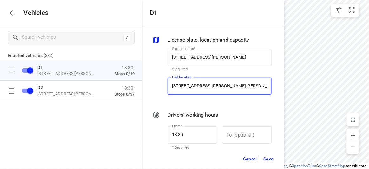
type input "4 Donald St, Clayton VIC 3168, Australia"
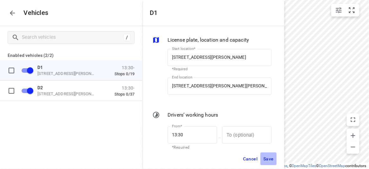
click at [269, 156] on span "Save" at bounding box center [268, 159] width 10 height 8
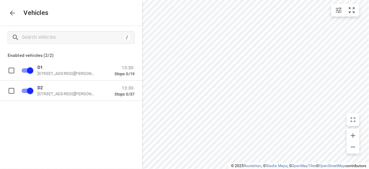
click at [7, 17] on div "Vehicles" at bounding box center [71, 13] width 142 height 26
click at [19, 12] on p "Vehicles" at bounding box center [34, 12] width 30 height 7
click at [11, 17] on button "button" at bounding box center [12, 13] width 13 height 13
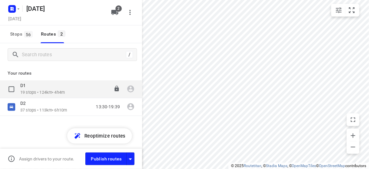
click at [30, 89] on div "D1" at bounding box center [42, 86] width 44 height 7
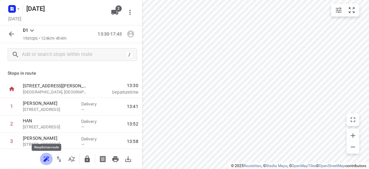
click at [49, 160] on icon "button" at bounding box center [47, 159] width 8 height 8
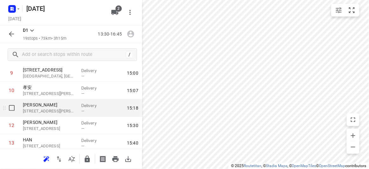
scroll to position [231, 0]
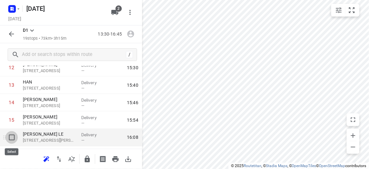
click at [16, 138] on input "checkbox" at bounding box center [11, 137] width 13 height 13
checkbox input "true"
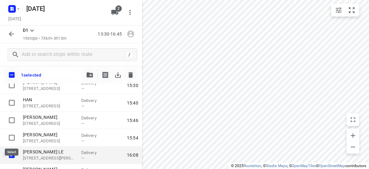
scroll to position [260, 0]
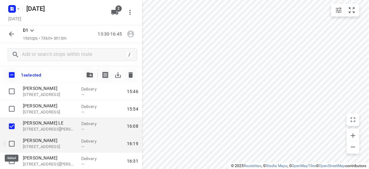
click at [11, 144] on input "checkbox" at bounding box center [11, 143] width 13 height 13
checkbox input "true"
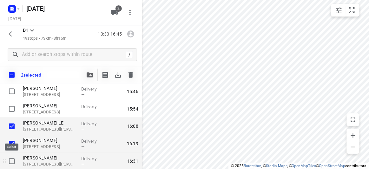
click at [11, 160] on input "checkbox" at bounding box center [11, 161] width 13 height 13
checkbox input "true"
click at [91, 75] on icon "button" at bounding box center [90, 74] width 6 height 5
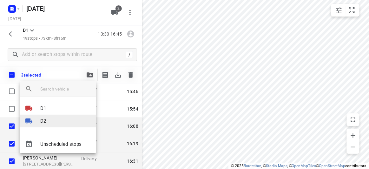
click at [48, 119] on li "D2" at bounding box center [58, 121] width 76 height 13
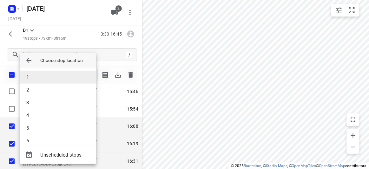
click at [31, 73] on li "1" at bounding box center [58, 77] width 76 height 13
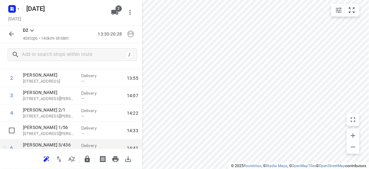
scroll to position [57, 0]
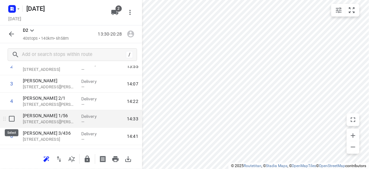
click at [13, 122] on input "checkbox" at bounding box center [11, 118] width 13 height 13
checkbox input "true"
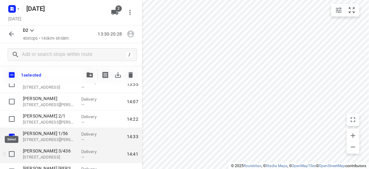
click at [13, 153] on input "checkbox" at bounding box center [11, 154] width 13 height 13
checkbox input "true"
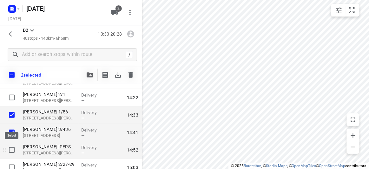
scroll to position [86, 0]
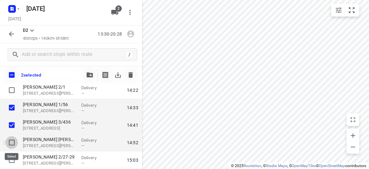
click at [12, 143] on input "checkbox" at bounding box center [11, 142] width 13 height 13
checkbox input "true"
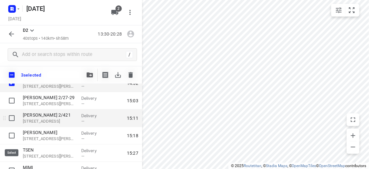
scroll to position [173, 0]
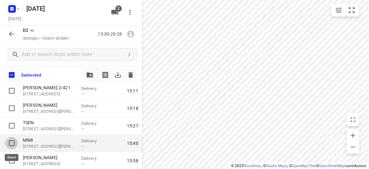
click at [10, 143] on input "checkbox" at bounding box center [11, 143] width 13 height 13
checkbox input "true"
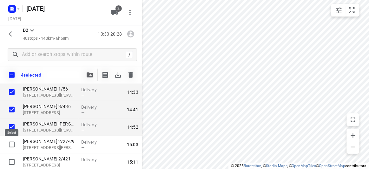
scroll to position [86, 0]
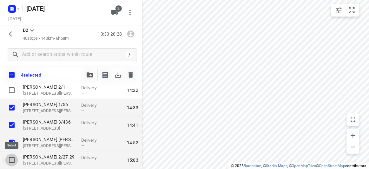
click at [12, 157] on input "checkbox" at bounding box center [11, 160] width 13 height 13
checkbox input "true"
click at [94, 71] on button "button" at bounding box center [89, 75] width 13 height 13
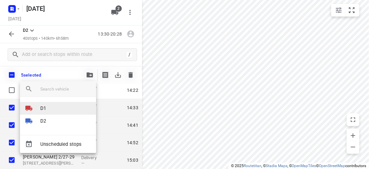
click at [43, 109] on p "D1" at bounding box center [43, 108] width 6 height 7
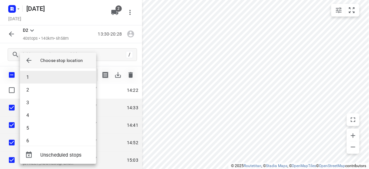
click at [40, 76] on li "1" at bounding box center [58, 77] width 76 height 13
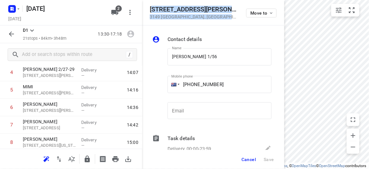
drag, startPoint x: 216, startPoint y: 19, endPoint x: 152, endPoint y: 7, distance: 65.2
click at [152, 7] on div "56 Albert Street 3149 Mount Waverley , Australia Move to" at bounding box center [213, 12] width 142 height 25
copy div "6 Albert Street 3149 Mount Waverley , Australia"
drag, startPoint x: 187, startPoint y: 6, endPoint x: 201, endPoint y: 13, distance: 15.5
click at [187, 7] on h5 "[STREET_ADDRESS][PERSON_NAME]" at bounding box center [194, 9] width 89 height 7
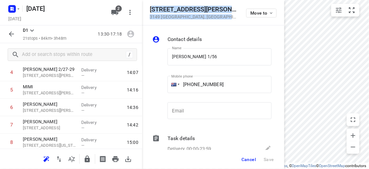
click at [206, 14] on div "56 Albert Street 3149 Mount Waverley , Australia" at bounding box center [194, 13] width 89 height 14
click at [213, 16] on p "3149 Mount Waverley , Australia" at bounding box center [194, 16] width 89 height 5
drag, startPoint x: 211, startPoint y: 15, endPoint x: 162, endPoint y: 10, distance: 49.1
click at [156, 9] on div "56 Albert Street 3149 Mount Waverley , Australia" at bounding box center [194, 13] width 89 height 14
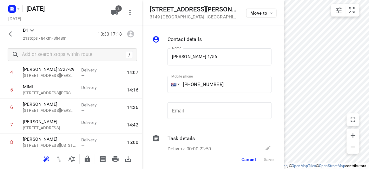
click at [218, 14] on div "56 Albert Street 3149 Mount Waverley , Australia Move to" at bounding box center [213, 13] width 127 height 14
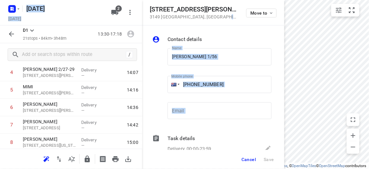
drag, startPoint x: 216, startPoint y: 14, endPoint x: 139, endPoint y: 8, distance: 77.1
click at [139, 8] on div "56 Albert Street 3149 Mount Waverley , Australia Move to Contact details Name J…" at bounding box center [71, 84] width 142 height 169
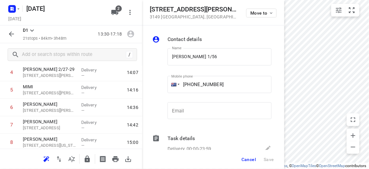
click at [211, 13] on h5 "[STREET_ADDRESS][PERSON_NAME]" at bounding box center [194, 9] width 89 height 7
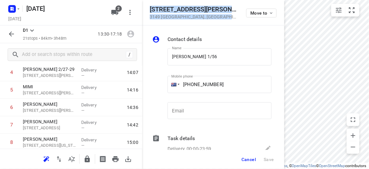
drag, startPoint x: 218, startPoint y: 17, endPoint x: 146, endPoint y: 8, distance: 72.5
click at [146, 8] on div "56 Albert Street 3149 Mount Waverley , Australia Move to" at bounding box center [213, 12] width 142 height 25
copy div "56 Albert Street 3149 Mount Waverley , Australia"
click at [113, 12] on icon "button" at bounding box center [114, 12] width 7 height 5
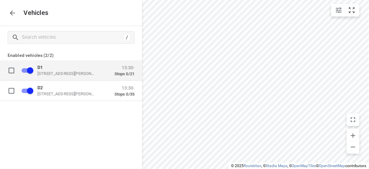
click at [57, 72] on p "49 John St, Oakleigh VIC 3166, Australia" at bounding box center [68, 73] width 63 height 5
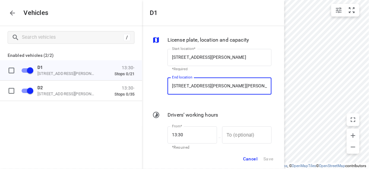
paste input "56 Albert Street 3149 Mount Waverley"
type input "56 Albert Street 3149 Mount Waverley, Australia"
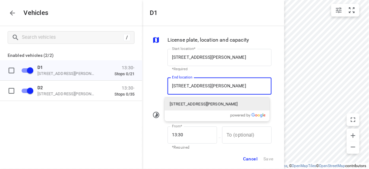
click at [175, 103] on p "56 Albert Street, Mount Waverley VIC 3149, Australia" at bounding box center [204, 104] width 68 height 6
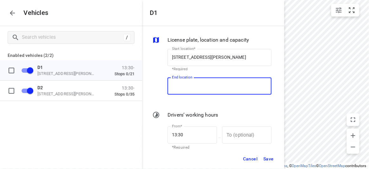
scroll to position [0, 0]
type input "56 Albert St, Mount Waverley VIC 3149, Australia"
click at [271, 157] on span "Save" at bounding box center [268, 159] width 10 height 8
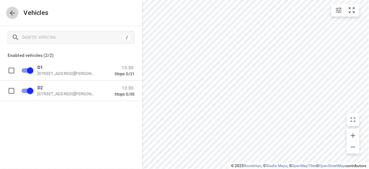
click at [16, 13] on icon "button" at bounding box center [13, 13] width 8 height 8
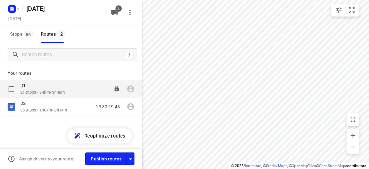
click at [45, 91] on p "21 stops • 84km • 3h48m" at bounding box center [42, 93] width 44 height 6
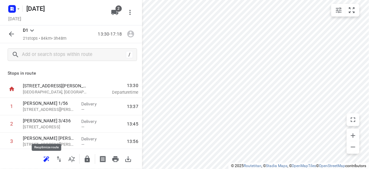
click at [47, 158] on icon "button" at bounding box center [47, 159] width 8 height 8
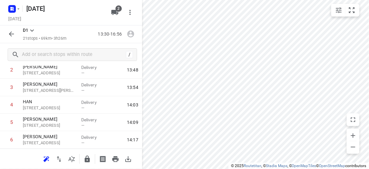
scroll to position [57, 0]
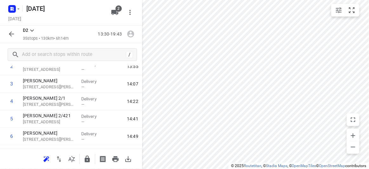
click at [17, 34] on button "button" at bounding box center [11, 34] width 13 height 13
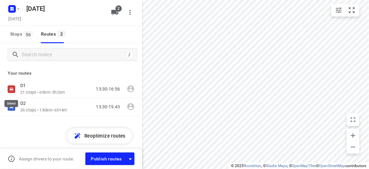
click at [0, 0] on input "checkbox" at bounding box center [0, 0] width 0 height 0
checkbox input "true"
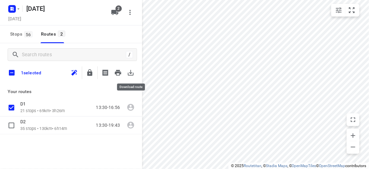
click at [131, 74] on icon "button" at bounding box center [131, 73] width 8 height 8
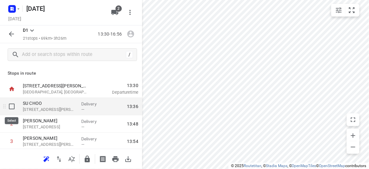
click at [13, 107] on input "checkbox" at bounding box center [11, 106] width 13 height 13
checkbox input "true"
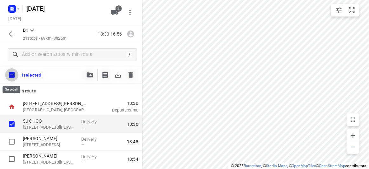
click at [14, 74] on input "checkbox" at bounding box center [11, 74] width 13 height 13
checkbox input "true"
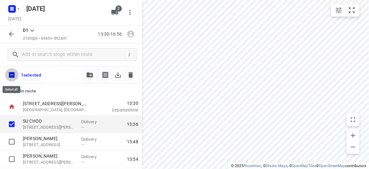
checkbox input "true"
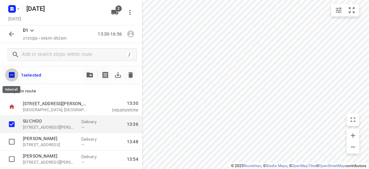
checkbox input "true"
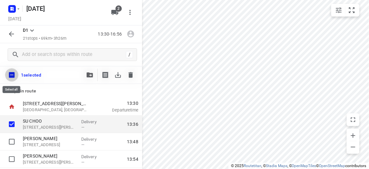
checkbox input "true"
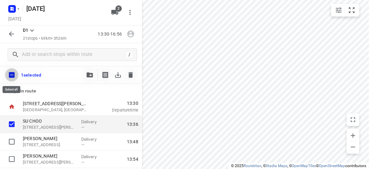
checkbox input "true"
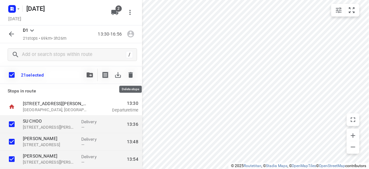
click at [126, 72] on button "button" at bounding box center [130, 75] width 13 height 13
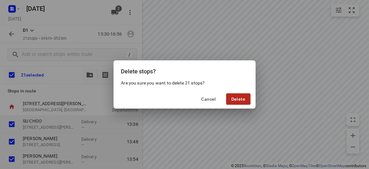
click at [250, 102] on button "Delete" at bounding box center [238, 98] width 24 height 11
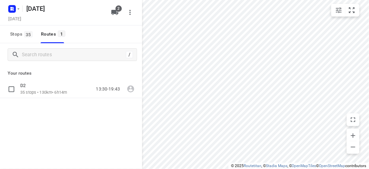
click at [70, 115] on div "/ Your routes D2 35 stops • 130km • 6h14m 13:30-19:43" at bounding box center [71, 114] width 142 height 143
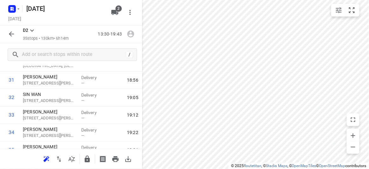
scroll to position [577, 0]
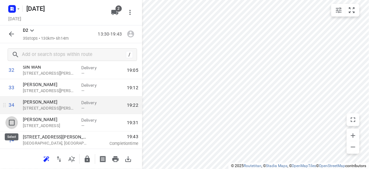
drag, startPoint x: 16, startPoint y: 125, endPoint x: 14, endPoint y: 117, distance: 8.4
click at [15, 125] on input "checkbox" at bounding box center [11, 122] width 13 height 13
checkbox input "true"
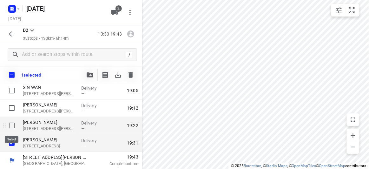
click at [15, 123] on input "checkbox" at bounding box center [11, 125] width 13 height 13
checkbox input "true"
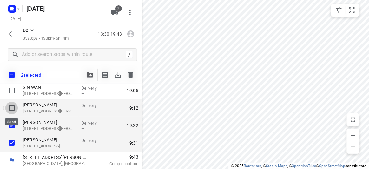
click at [15, 107] on input "checkbox" at bounding box center [11, 108] width 13 height 13
checkbox input "true"
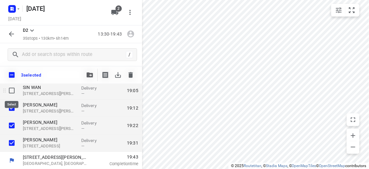
click at [13, 90] on input "checkbox" at bounding box center [11, 90] width 13 height 13
checkbox input "true"
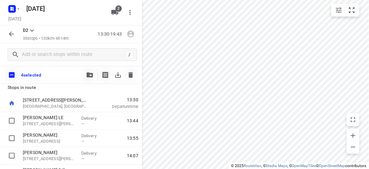
scroll to position [0, 0]
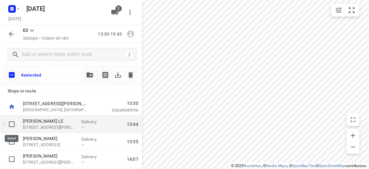
click at [13, 121] on input "checkbox" at bounding box center [11, 124] width 13 height 13
checkbox input "true"
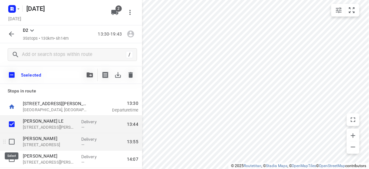
click at [12, 143] on input "checkbox" at bounding box center [11, 141] width 13 height 13
checkbox input "true"
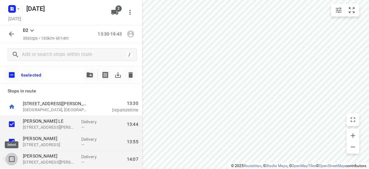
click at [12, 159] on input "checkbox" at bounding box center [11, 159] width 13 height 13
checkbox input "true"
click at [87, 76] on icon "button" at bounding box center [90, 74] width 6 height 5
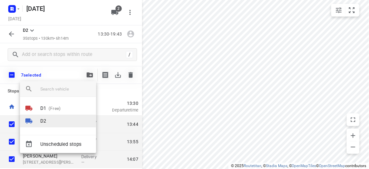
click at [42, 122] on p "D2" at bounding box center [43, 120] width 6 height 7
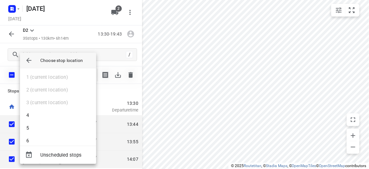
click at [32, 58] on icon "button" at bounding box center [29, 61] width 8 height 8
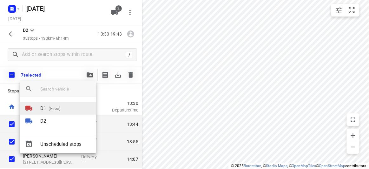
click at [34, 107] on div at bounding box center [32, 108] width 15 height 8
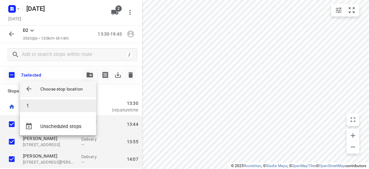
click at [32, 104] on li "1" at bounding box center [58, 105] width 76 height 13
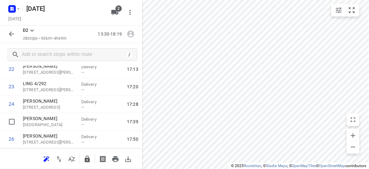
scroll to position [455, 0]
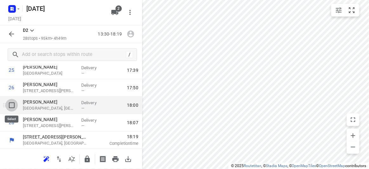
click at [14, 105] on input "checkbox" at bounding box center [11, 105] width 13 height 13
checkbox input "true"
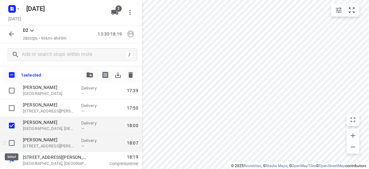
click at [12, 145] on input "checkbox" at bounding box center [11, 142] width 13 height 13
checkbox input "true"
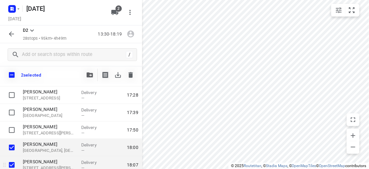
scroll to position [424, 0]
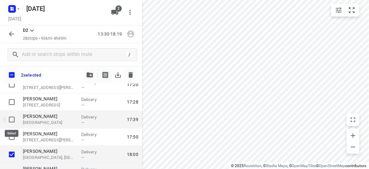
click at [10, 119] on input "checkbox" at bounding box center [11, 119] width 13 height 13
checkbox input "true"
click at [92, 75] on icon "button" at bounding box center [90, 74] width 6 height 5
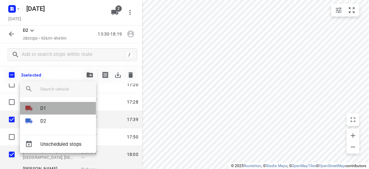
click at [42, 111] on p "D1" at bounding box center [43, 108] width 6 height 7
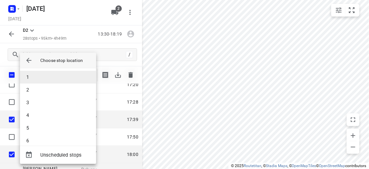
click at [36, 74] on li "1" at bounding box center [58, 77] width 76 height 13
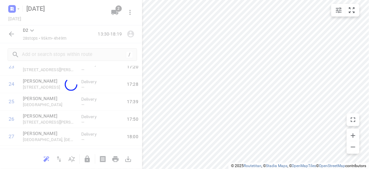
scroll to position [403, 0]
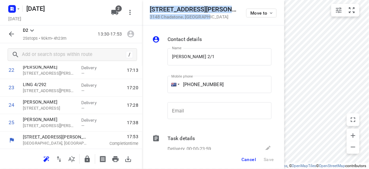
drag, startPoint x: 206, startPoint y: 17, endPoint x: 150, endPoint y: 10, distance: 56.9
click at [150, 10] on div "1 Stapley Crescent 3148 Chadstone , Australia Move to" at bounding box center [213, 13] width 127 height 14
copy div "1 Stapley Crescent 3148 Chadstone , Australia"
click at [113, 13] on icon "button" at bounding box center [114, 12] width 7 height 5
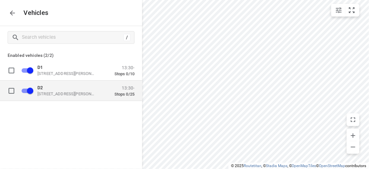
click at [60, 83] on div "D2 49 John St, Oakleigh VIC 3166, Australia 13:30- Stops 0/25" at bounding box center [76, 91] width 117 height 20
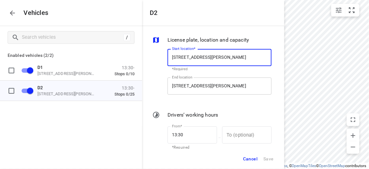
click at [212, 81] on input "49 John St, Oakleigh VIC 3166, Australia" at bounding box center [220, 85] width 104 height 17
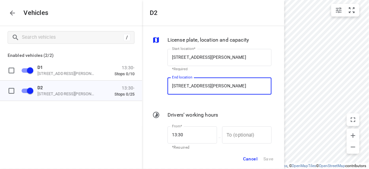
paste input "1 Stapley Crescent 3148 Chadstone"
type input "1 Stapley Crescent 3148 Chadstone, Australia"
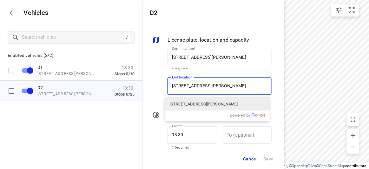
click at [179, 102] on p "1 Stapley Crescent, Chadstone VIC 3148, Australia" at bounding box center [204, 104] width 68 height 6
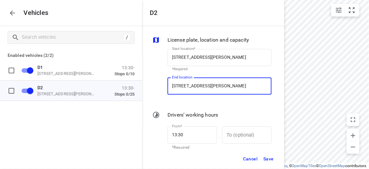
type input "1 Stapley Cres, Chadstone VIC 3148, Australia"
drag, startPoint x: 267, startPoint y: 158, endPoint x: 263, endPoint y: 150, distance: 8.2
click at [267, 157] on span "Save" at bounding box center [268, 159] width 10 height 8
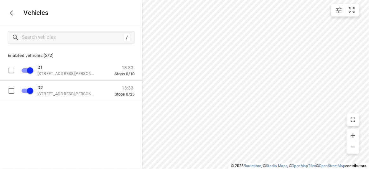
click at [11, 13] on icon "button" at bounding box center [12, 12] width 5 height 5
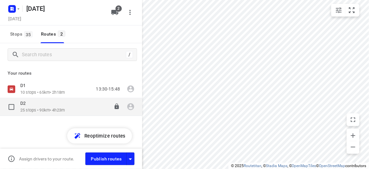
click at [38, 104] on div "D2" at bounding box center [42, 103] width 44 height 7
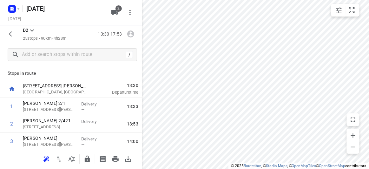
click at [50, 159] on icon "button" at bounding box center [47, 159] width 8 height 8
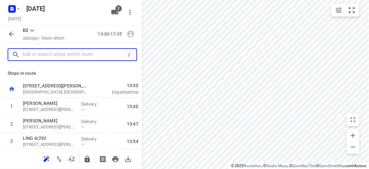
click at [49, 54] on input "text" at bounding box center [73, 55] width 103 height 10
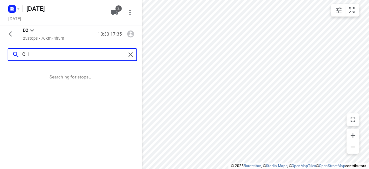
type input "C"
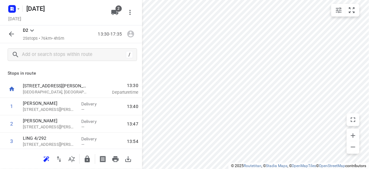
click at [13, 35] on icon "button" at bounding box center [12, 34] width 8 height 8
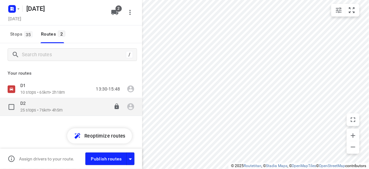
click at [19, 111] on div "D2 25 stops • 76km • 4h5m 13:30-17:35" at bounding box center [71, 107] width 142 height 18
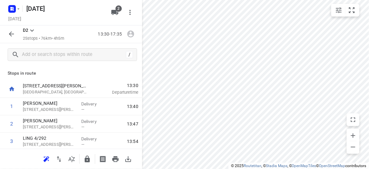
click at [10, 34] on icon "button" at bounding box center [11, 33] width 5 height 5
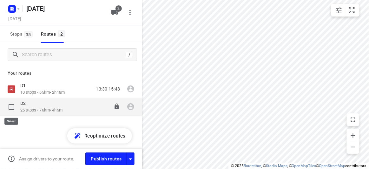
click at [11, 110] on input "checkbox" at bounding box center [11, 107] width 13 height 13
checkbox input "true"
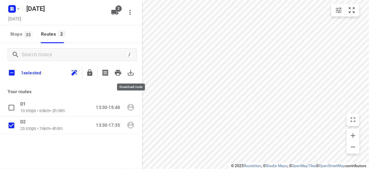
click at [132, 75] on icon "button" at bounding box center [131, 73] width 6 height 6
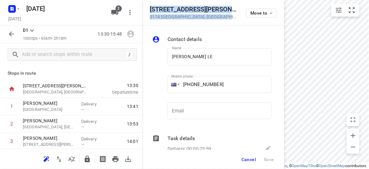
drag, startPoint x: 212, startPoint y: 18, endPoint x: 149, endPoint y: 10, distance: 63.7
click at [149, 10] on div "13 Baldwin Avenue 3174 Noble Park , Australia Move to" at bounding box center [213, 12] width 142 height 25
copy div "13 Baldwin Avenue 3174 Noble Park , Australia"
click at [121, 9] on span "2" at bounding box center [119, 8] width 6 height 6
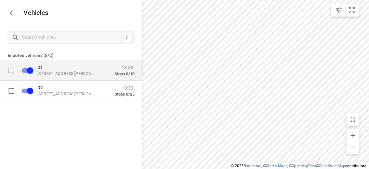
click at [50, 77] on div "D1 49 John St, Oakleigh VIC 3166, Australia 13:30- Stops 0/10" at bounding box center [76, 70] width 117 height 20
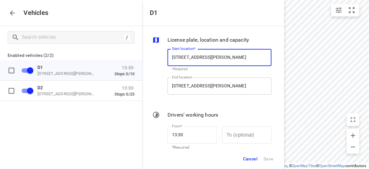
click at [200, 89] on input "56 Albert St, Mount Waverley VIC 3149, Australia" at bounding box center [220, 85] width 104 height 17
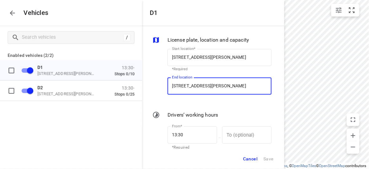
paste input "13 Baldwin Avenue 3174 Noble Park"
type input "13 Baldwin Avenue 3174 Noble Park, Australia"
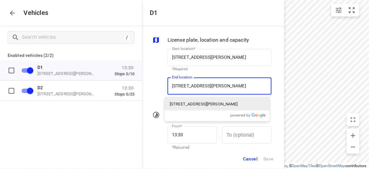
click at [200, 103] on p "13 Baldwin Avenue, Noble Park VIC 3174, Australia" at bounding box center [204, 104] width 68 height 6
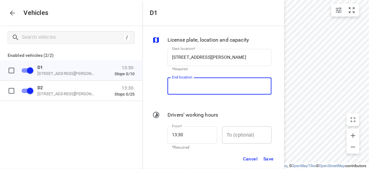
scroll to position [0, 0]
type input "13 Baldwin Ave, Noble Park VIC 3174, Australia"
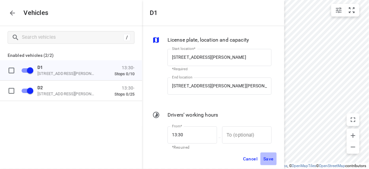
click at [273, 161] on span "Save" at bounding box center [268, 159] width 10 height 8
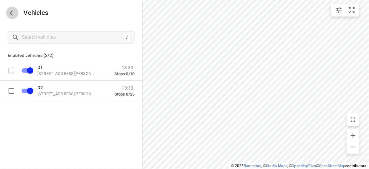
click at [12, 17] on button "button" at bounding box center [12, 13] width 13 height 13
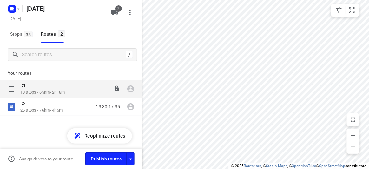
click at [33, 90] on p "10 stops • 65km • 2h18m" at bounding box center [42, 93] width 44 height 6
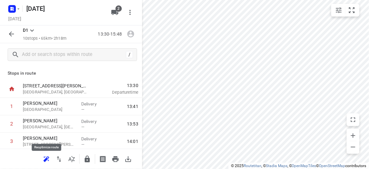
click at [44, 155] on icon "button" at bounding box center [47, 159] width 8 height 8
click at [12, 38] on button "button" at bounding box center [11, 34] width 13 height 13
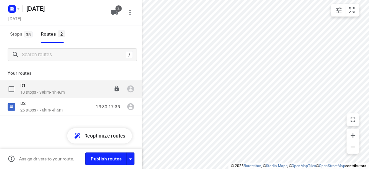
click at [12, 92] on input "checkbox" at bounding box center [11, 89] width 13 height 13
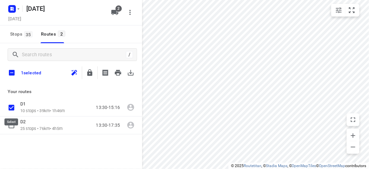
checkbox input "true"
click at [140, 74] on div "1 selected" at bounding box center [71, 72] width 142 height 13
click at [131, 72] on icon "button" at bounding box center [131, 73] width 6 height 6
